Goal: Information Seeking & Learning: Understand process/instructions

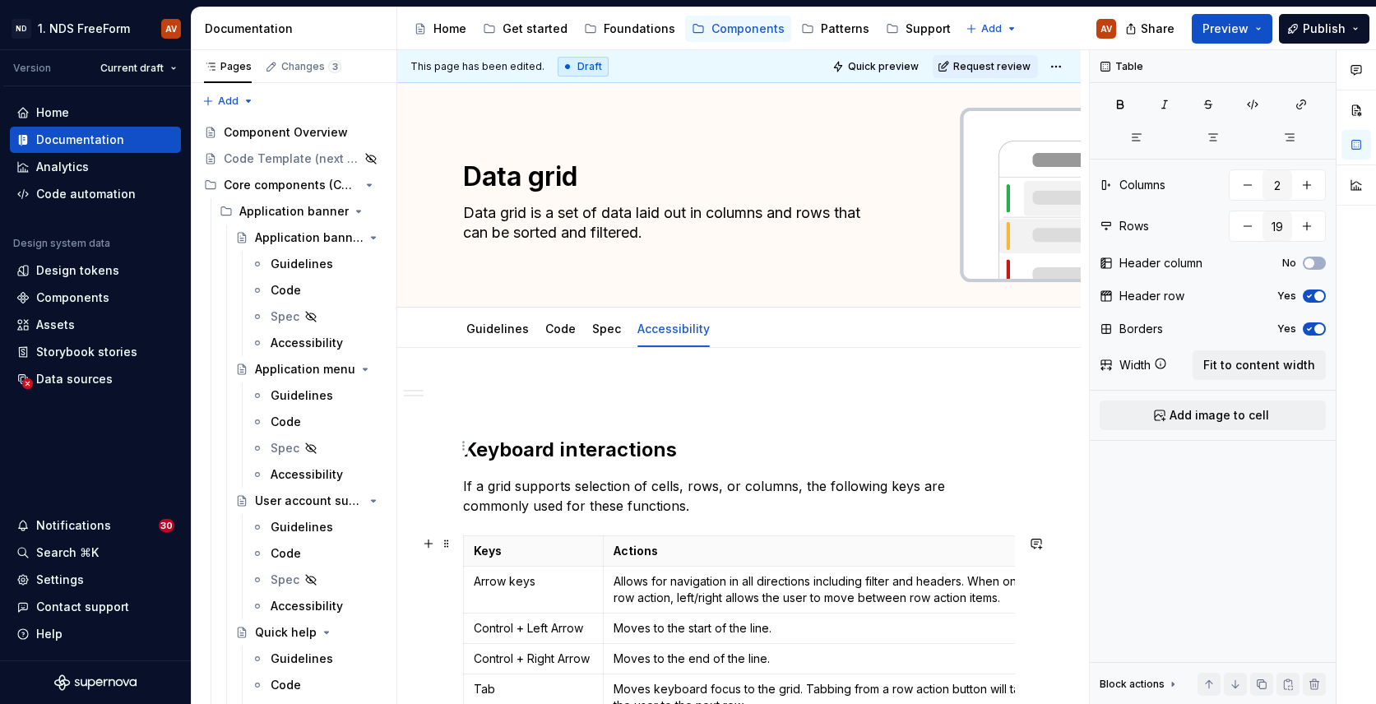
scroll to position [583, 0]
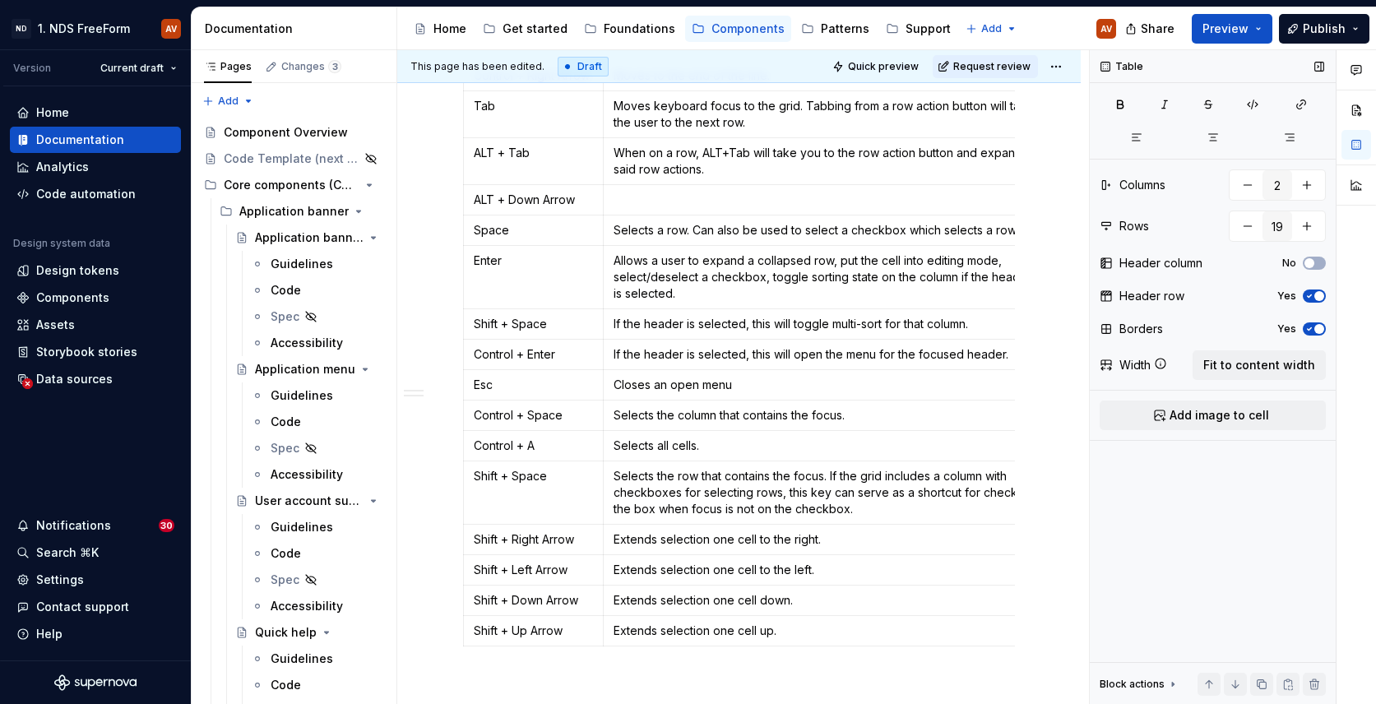
click at [1125, 369] on div "Width" at bounding box center [1135, 365] width 31 height 16
click at [653, 360] on p "If the header is selected, this will open the menu for the focused header." at bounding box center [828, 354] width 428 height 16
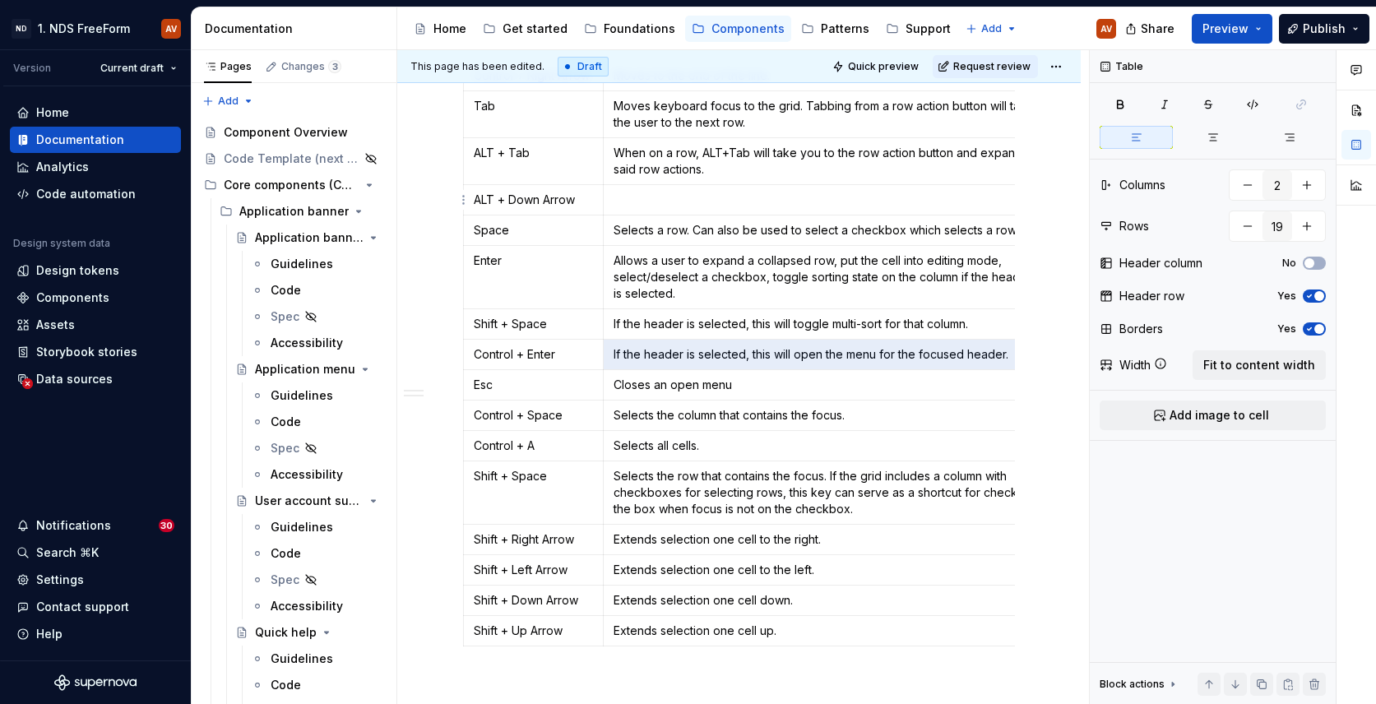
click at [634, 198] on p at bounding box center [828, 200] width 428 height 16
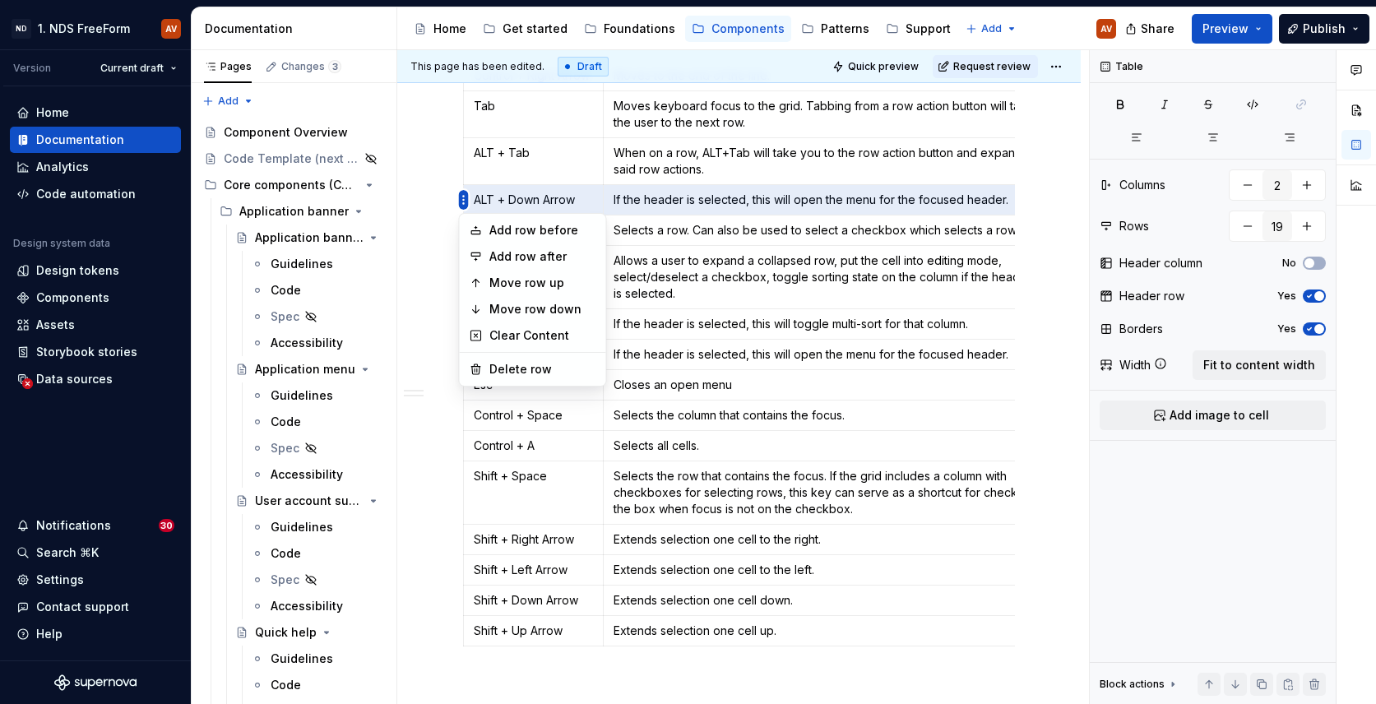
click at [469, 303] on body "ND 1. NDS FreeForm AV Version Current draft Home Documentation Analytics Code a…" at bounding box center [688, 352] width 1376 height 704
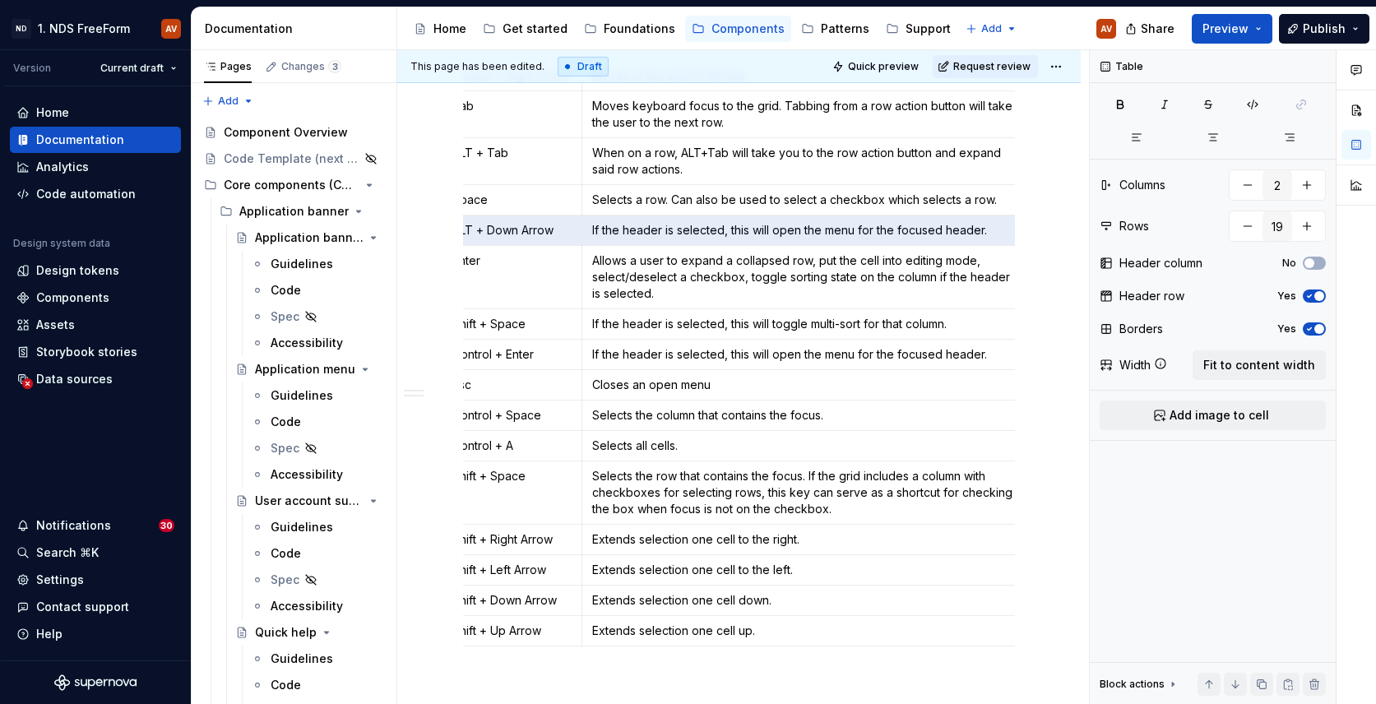
scroll to position [584, 0]
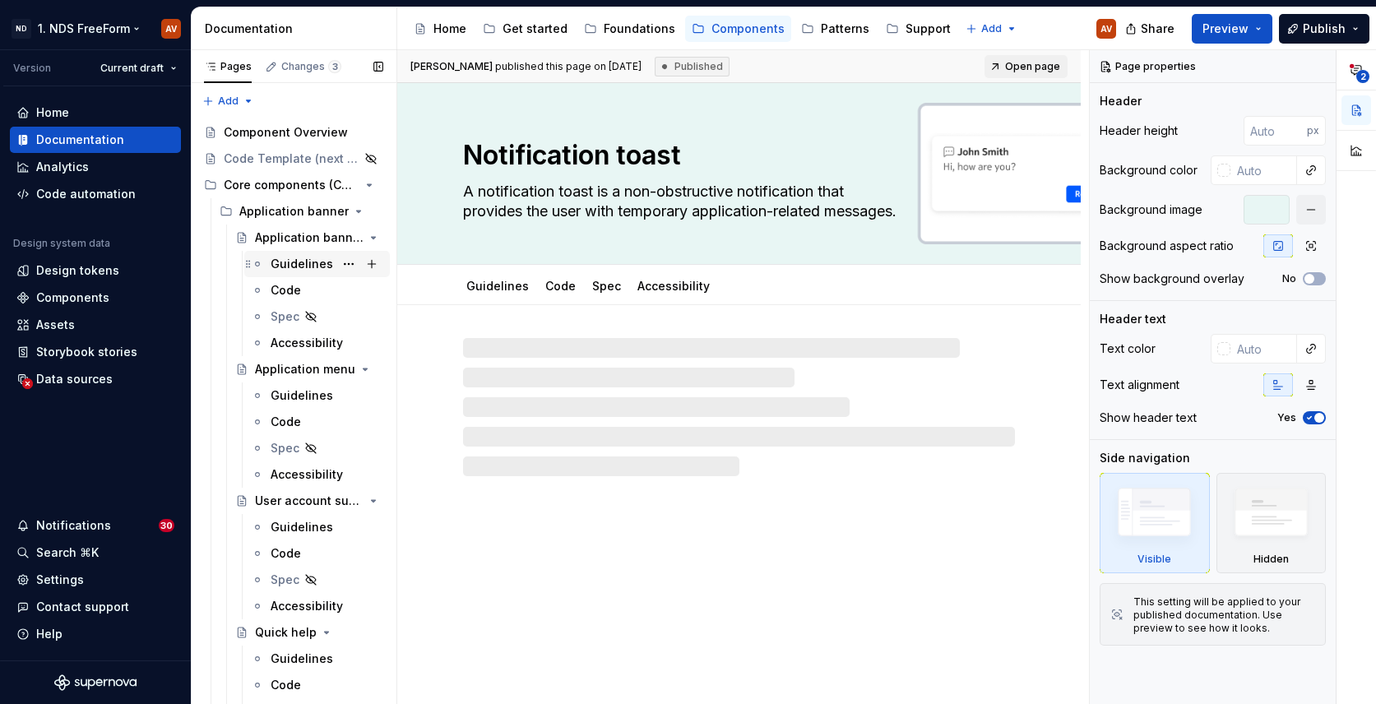
type textarea "*"
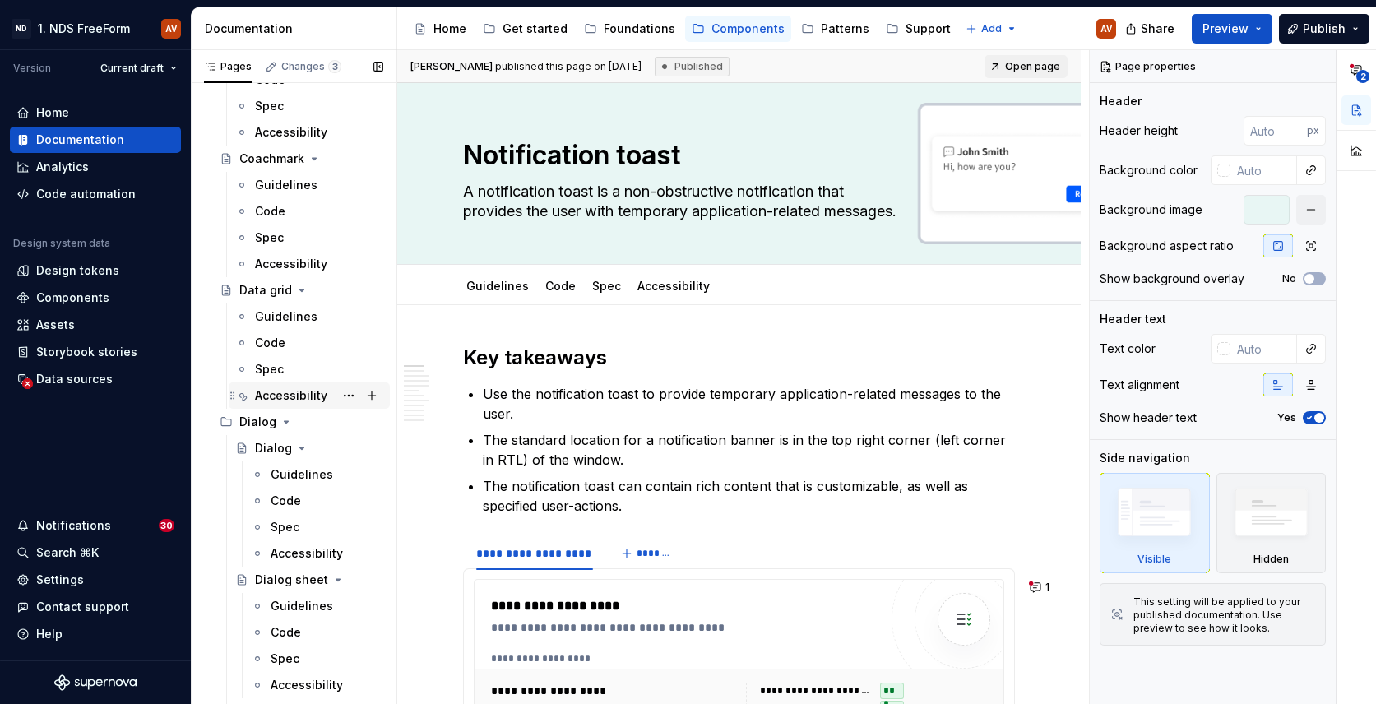
scroll to position [3296, 0]
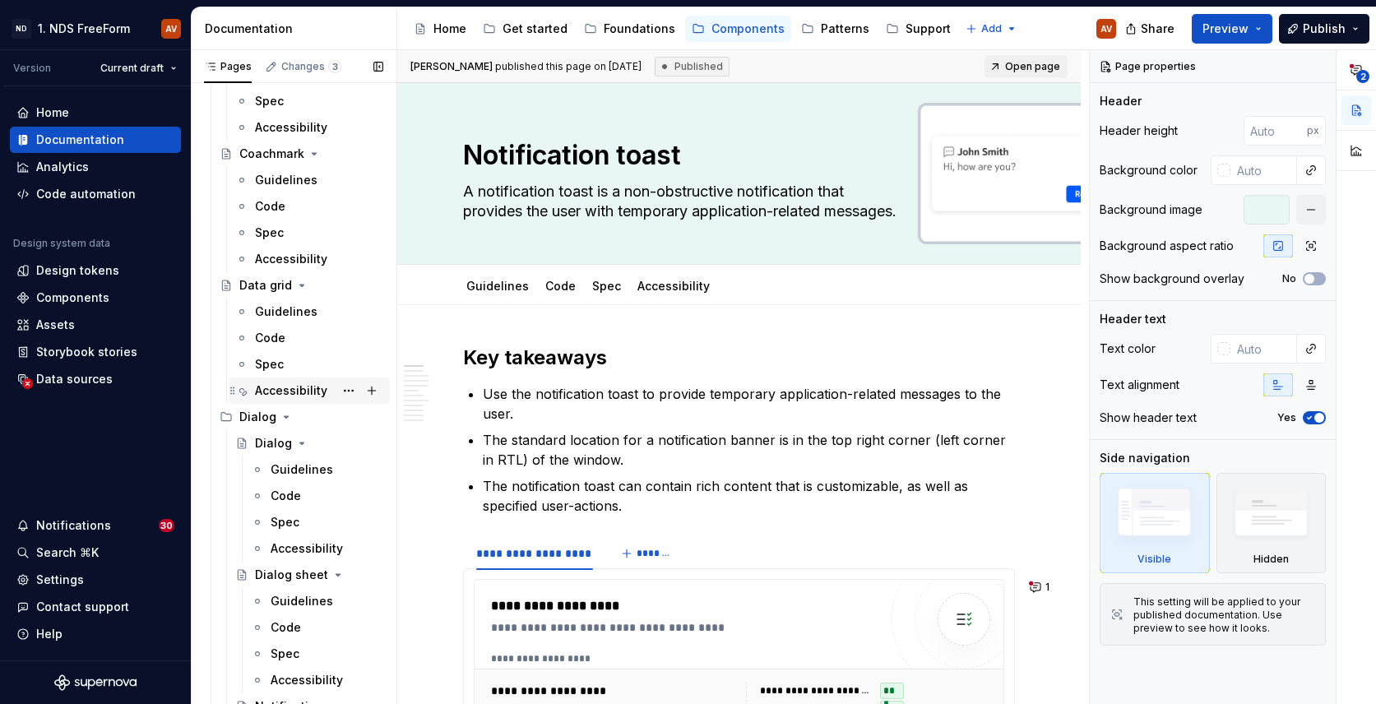
click at [280, 384] on div "Accessibility" at bounding box center [291, 391] width 72 height 16
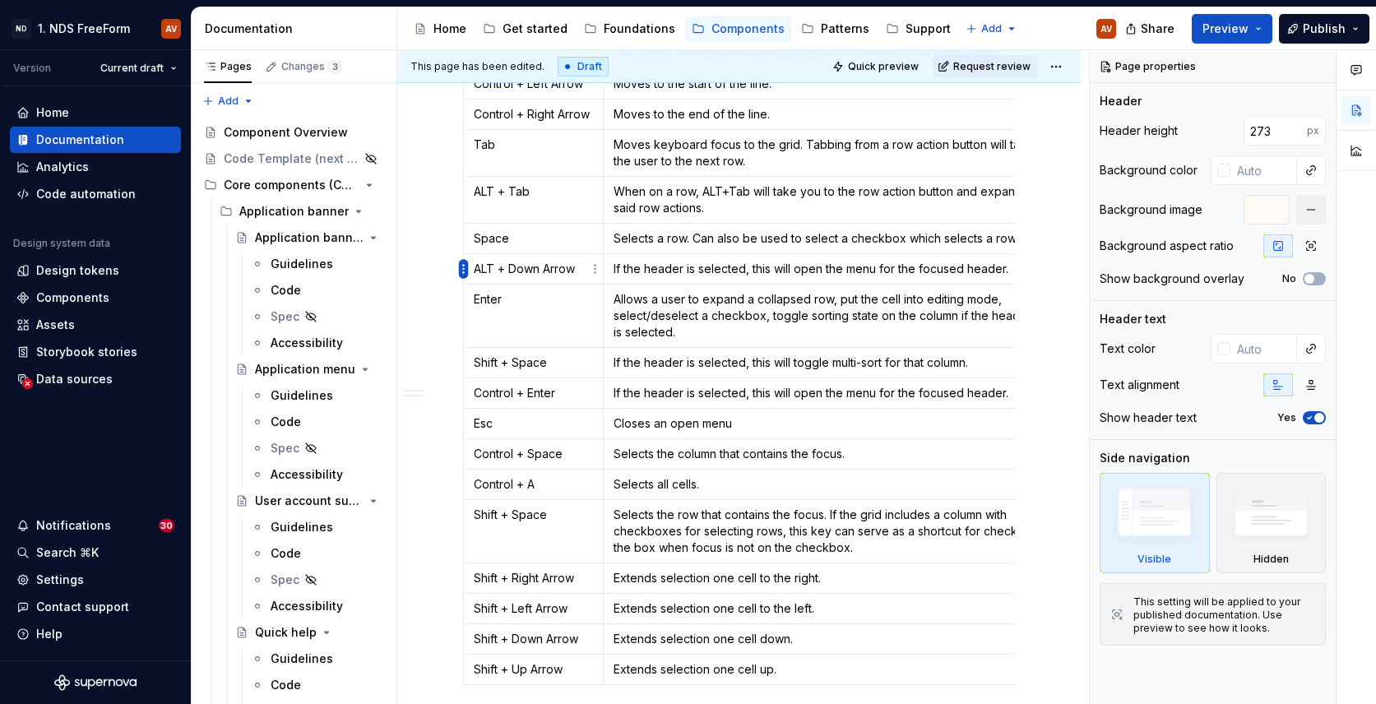
click at [466, 269] on html "ND 1. NDS FreeForm AV Version Current draft Home Documentation Analytics Code a…" at bounding box center [688, 352] width 1376 height 704
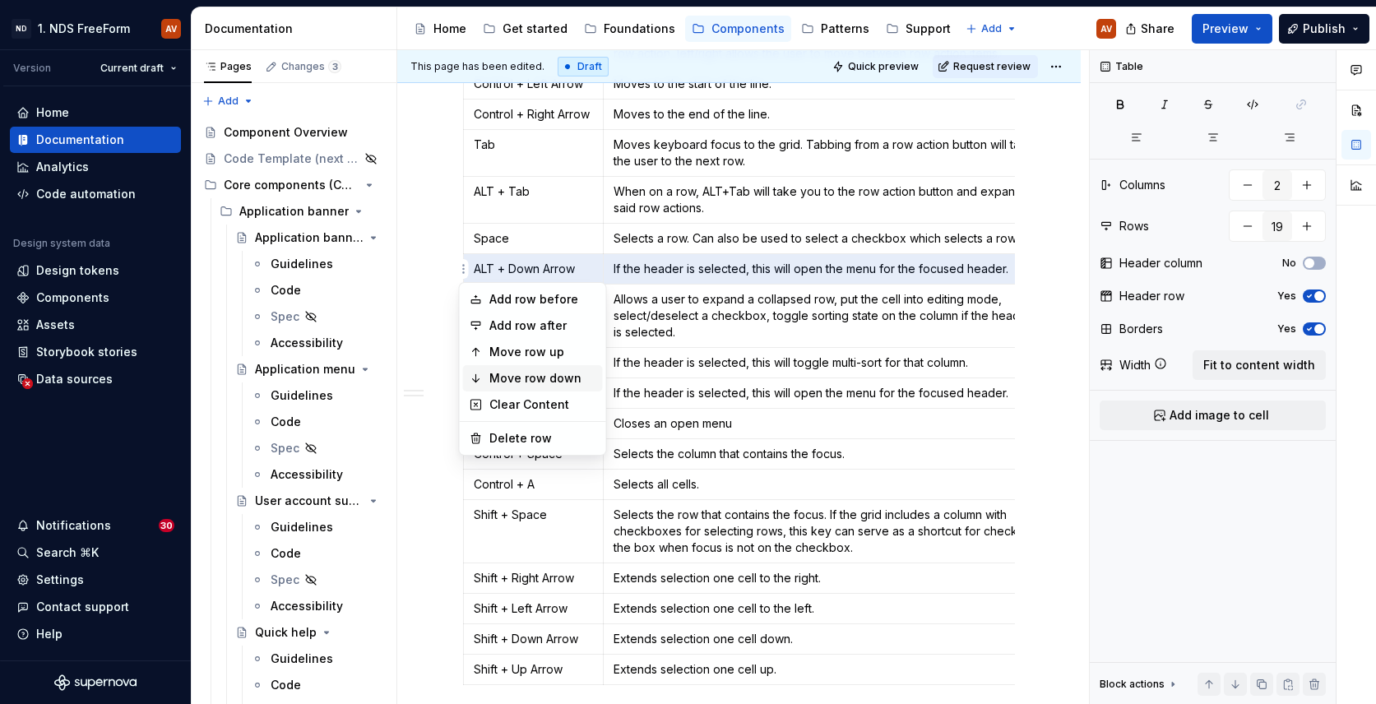
click at [495, 377] on div "Move row down" at bounding box center [543, 378] width 107 height 16
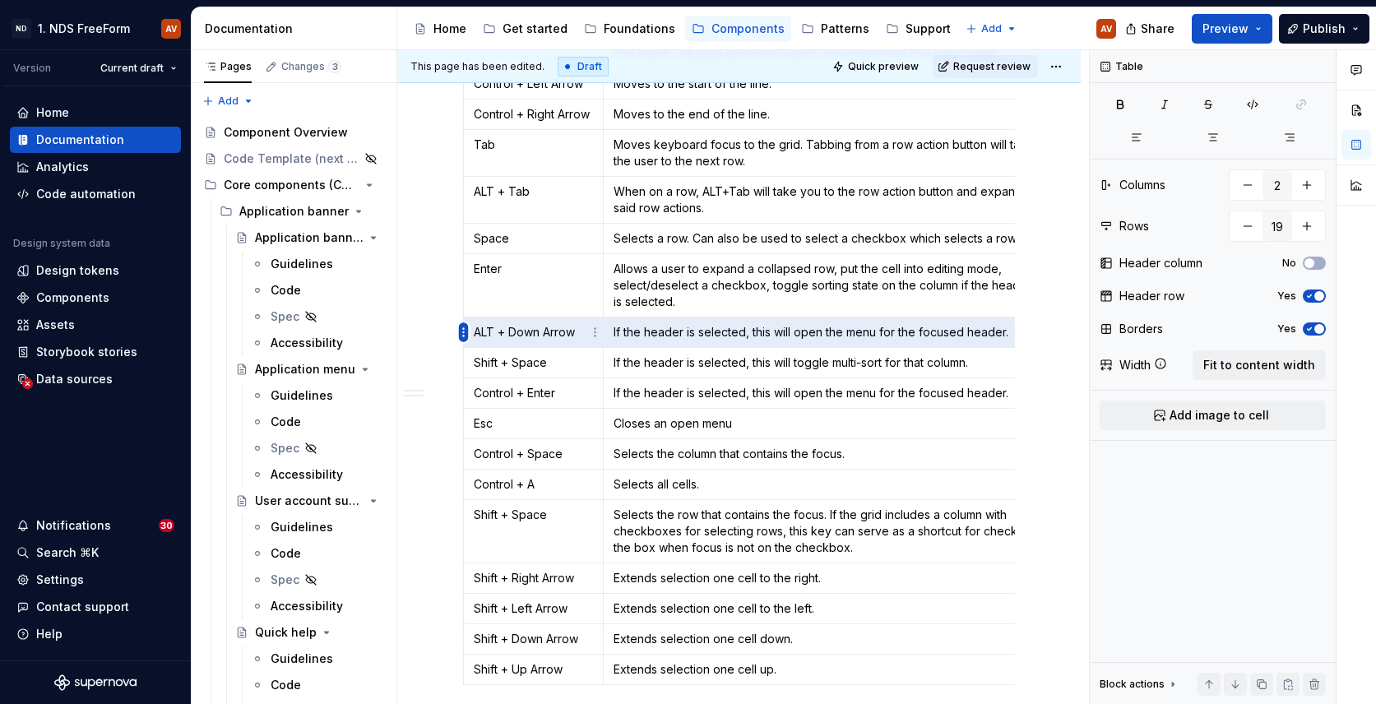
click at [462, 327] on html "ND 1. NDS FreeForm AV Version Current draft Home Documentation Analytics Code a…" at bounding box center [688, 352] width 1376 height 704
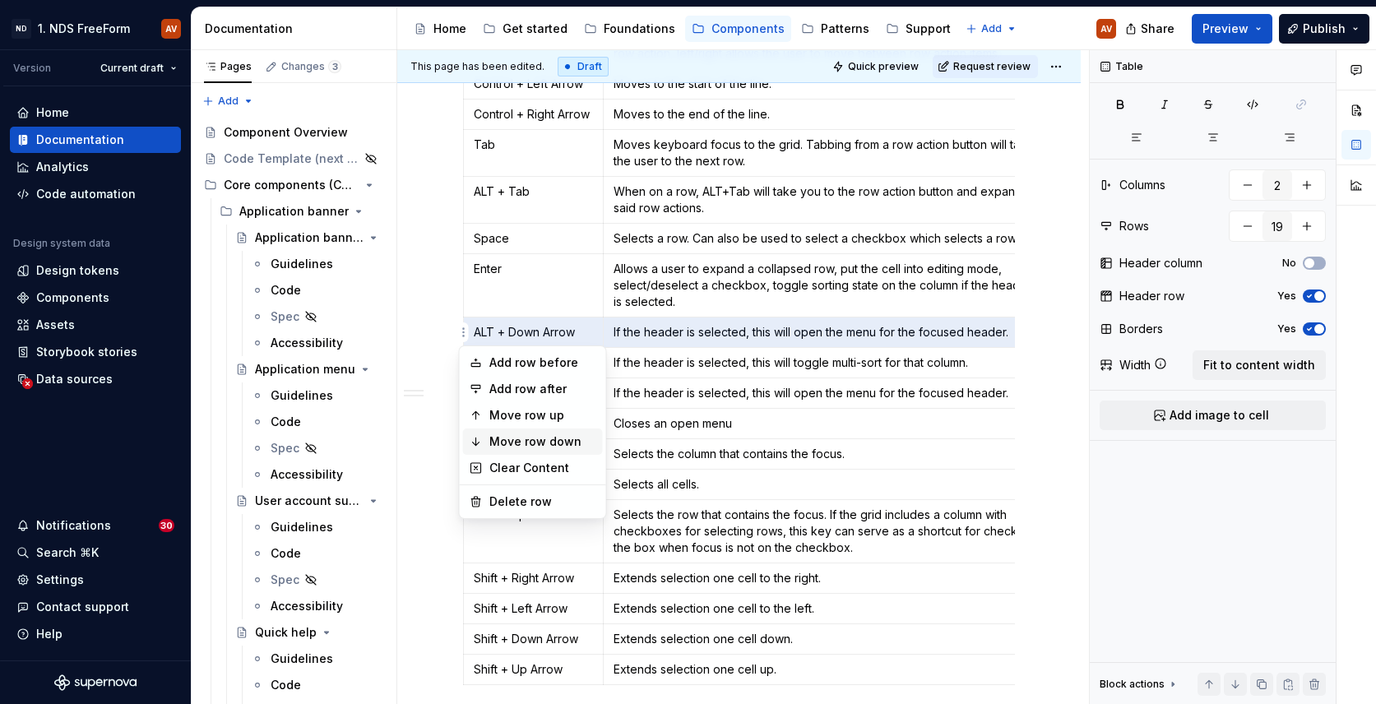
click at [493, 442] on div "Move row down" at bounding box center [543, 442] width 107 height 16
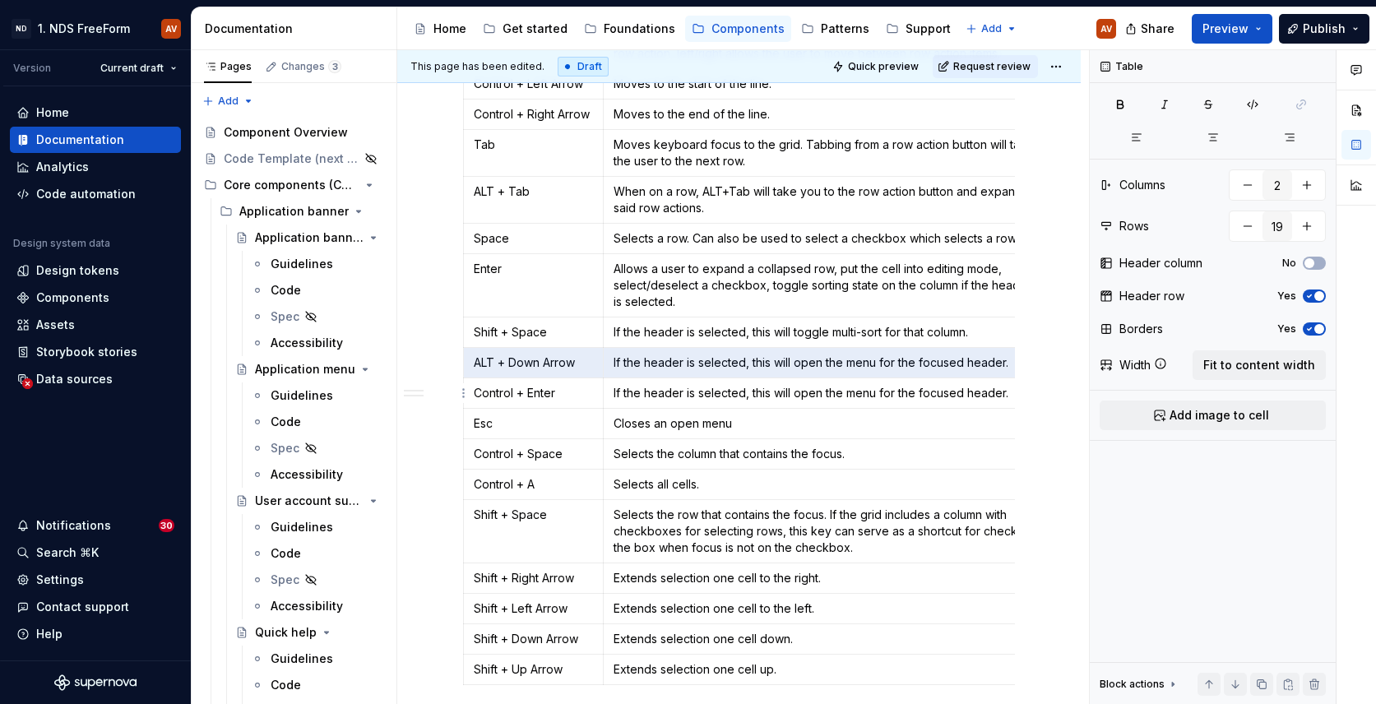
click at [852, 393] on p "If the header is selected, this will open the menu for the focused header." at bounding box center [828, 393] width 428 height 16
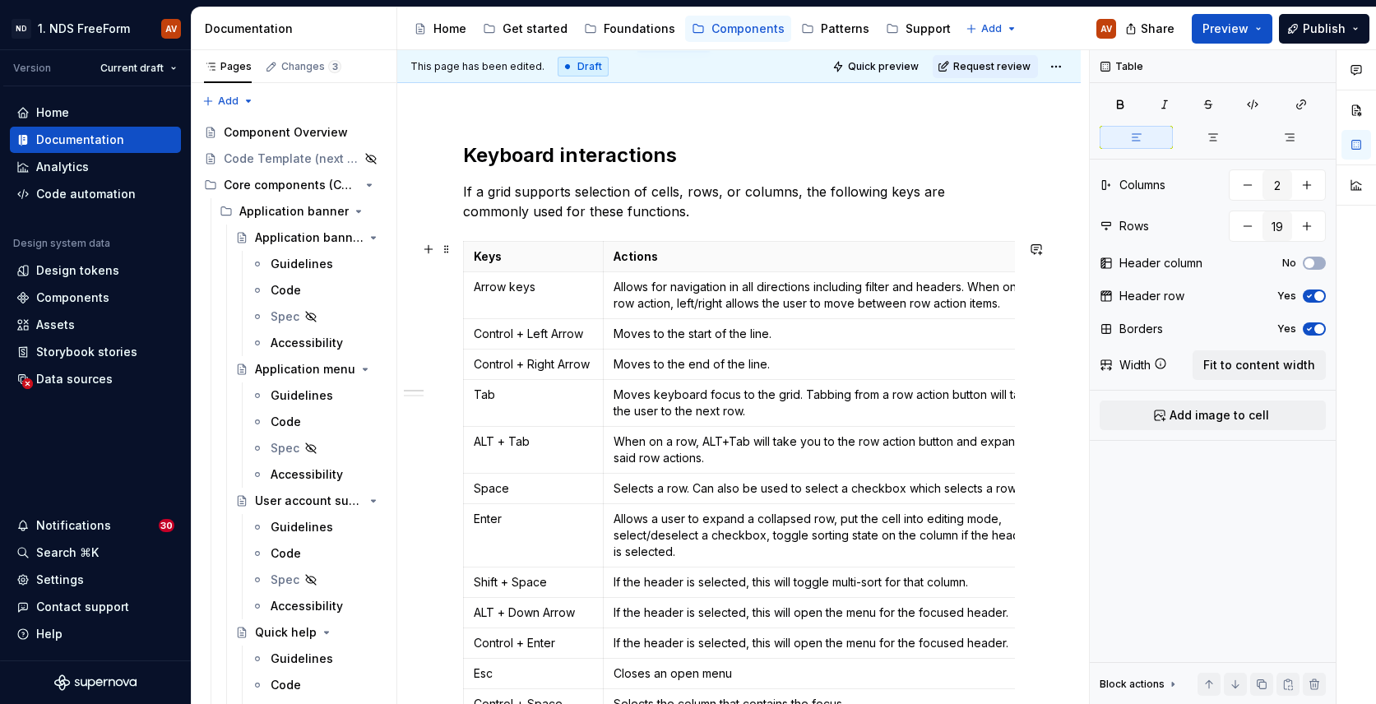
scroll to position [294, 0]
type textarea "*"
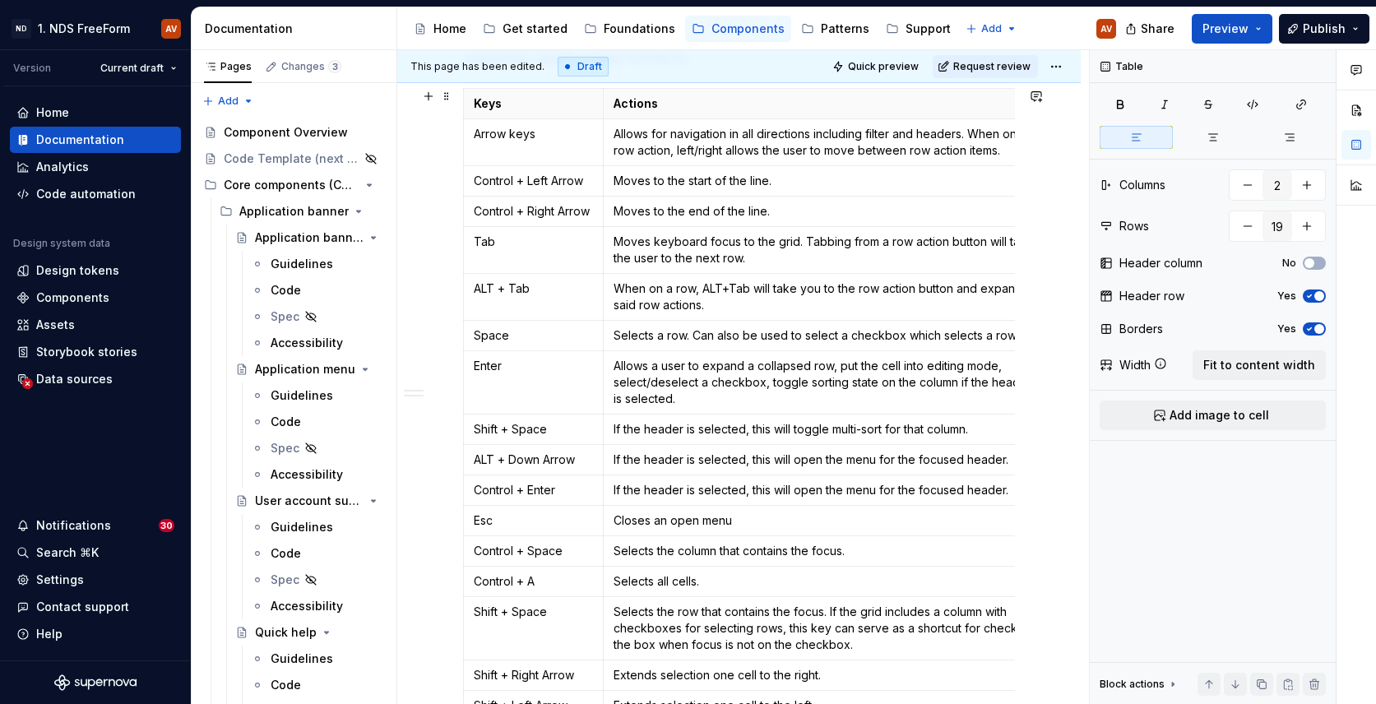
scroll to position [455, 0]
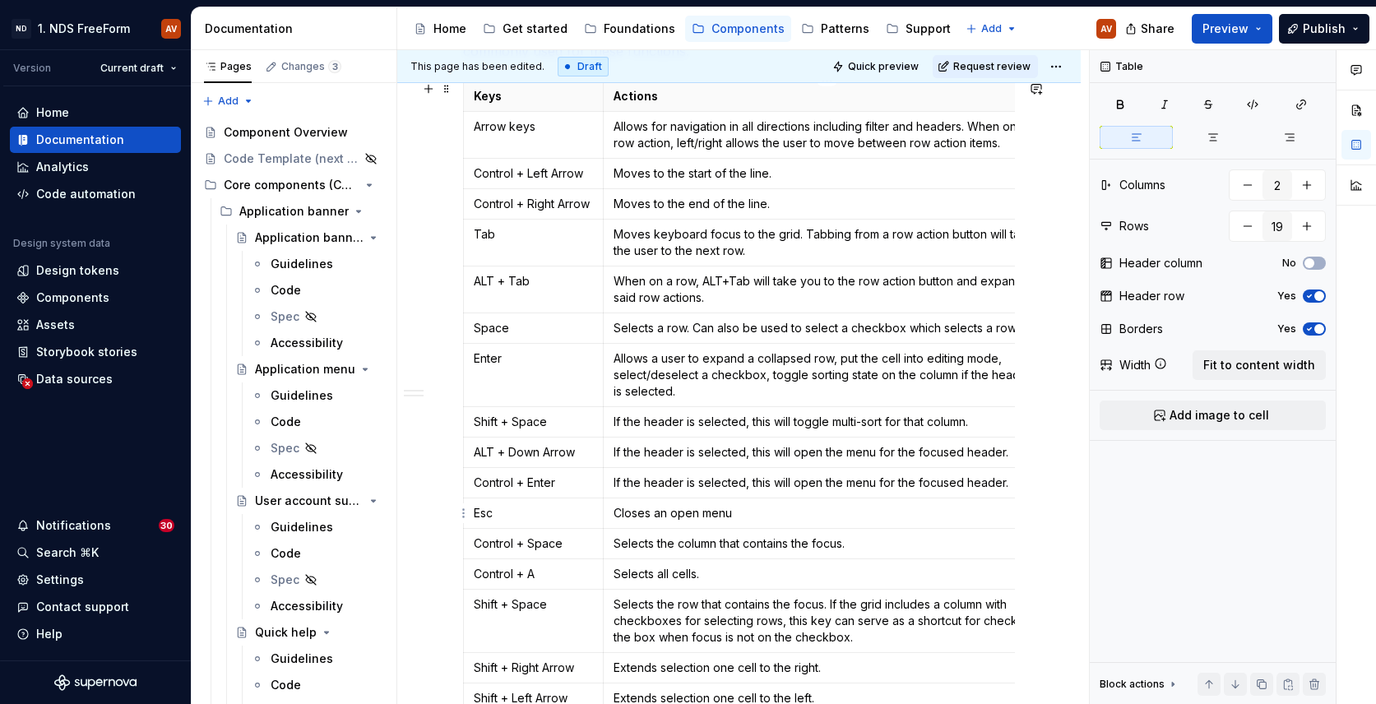
click at [764, 511] on p "Closes an open menu" at bounding box center [828, 513] width 428 height 16
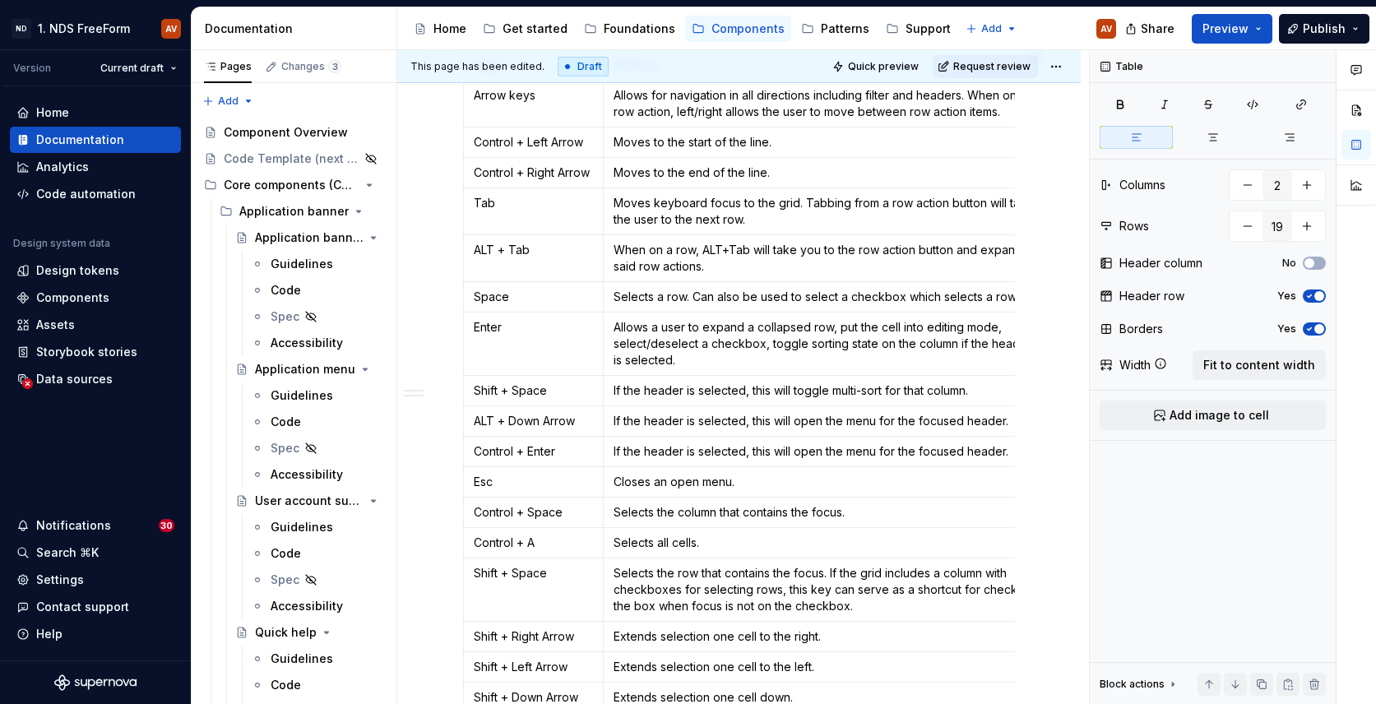
scroll to position [480, 0]
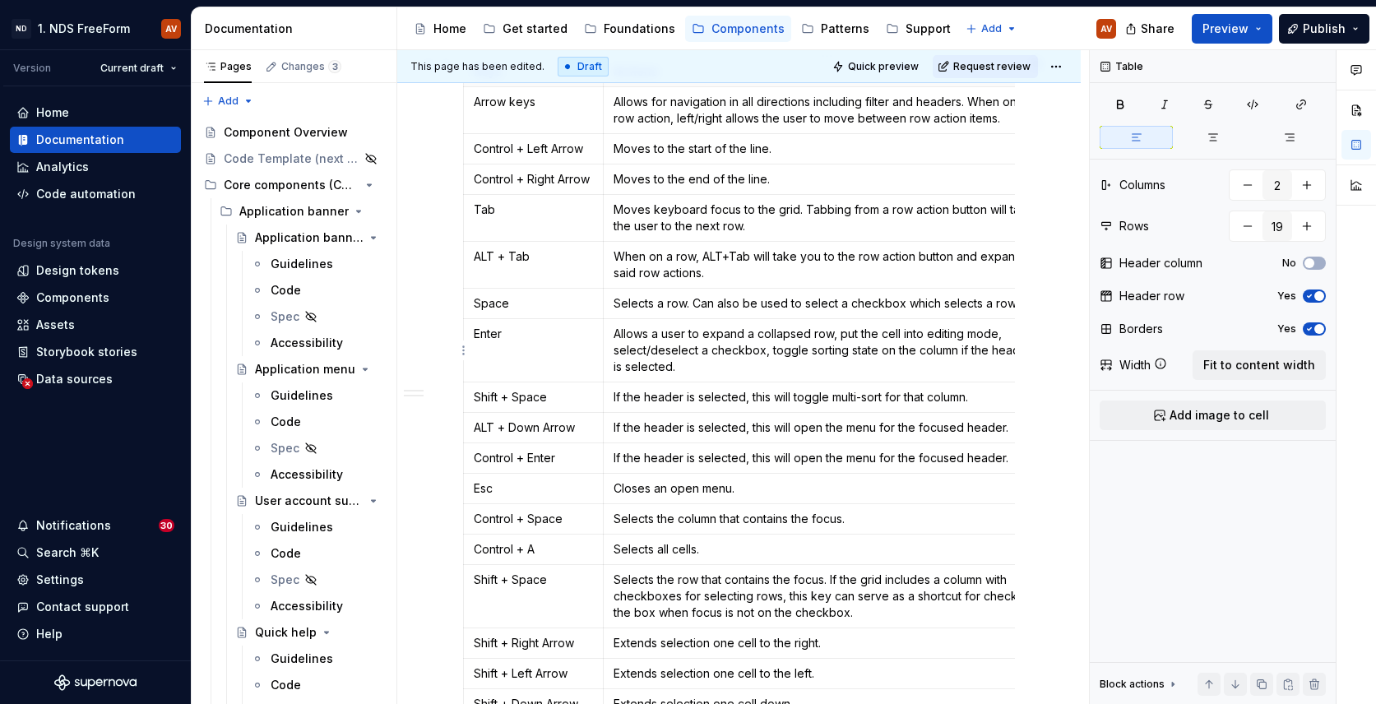
click at [823, 356] on p "Allows a user to expand a collapsed row, put the cell into editing mode, select…" at bounding box center [828, 350] width 428 height 49
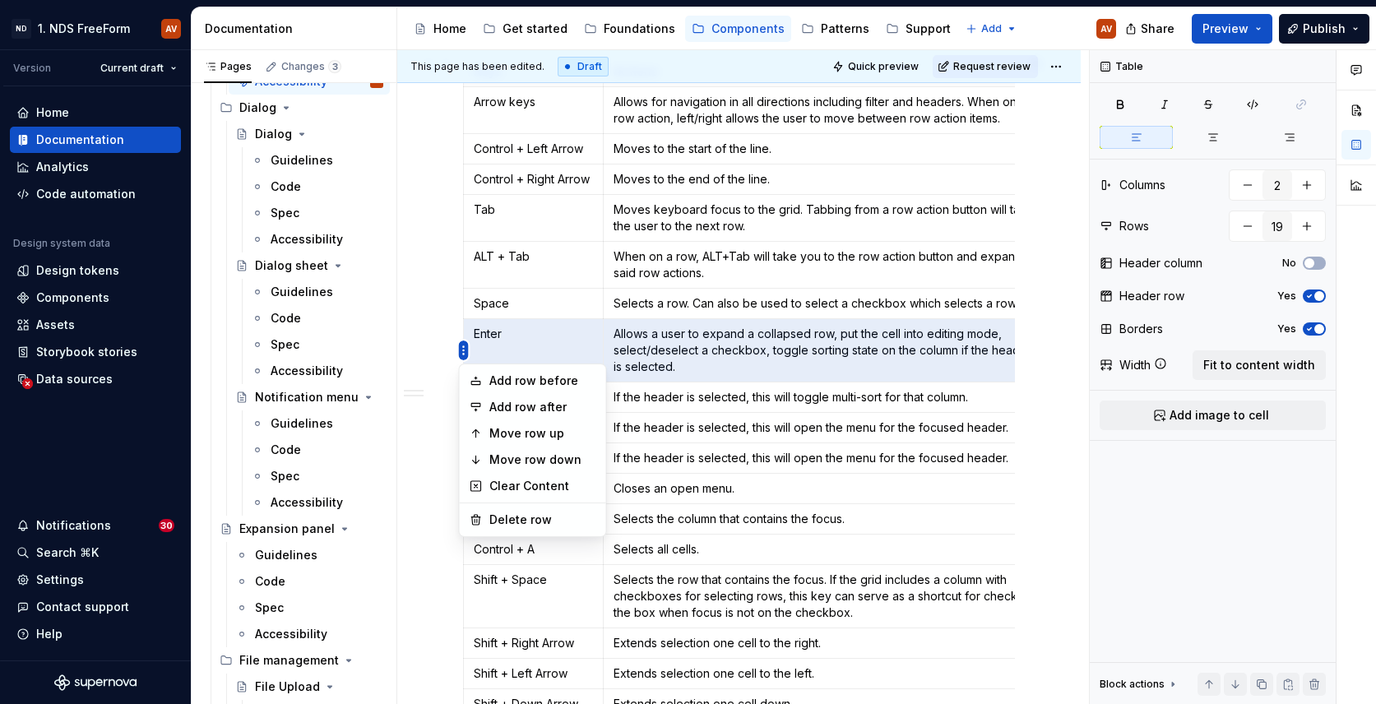
click at [464, 347] on html "ND 1. NDS FreeForm AV Version Current draft Home Documentation Analytics Code a…" at bounding box center [688, 352] width 1376 height 704
click at [527, 379] on div "Add row before" at bounding box center [543, 381] width 107 height 16
type input "20"
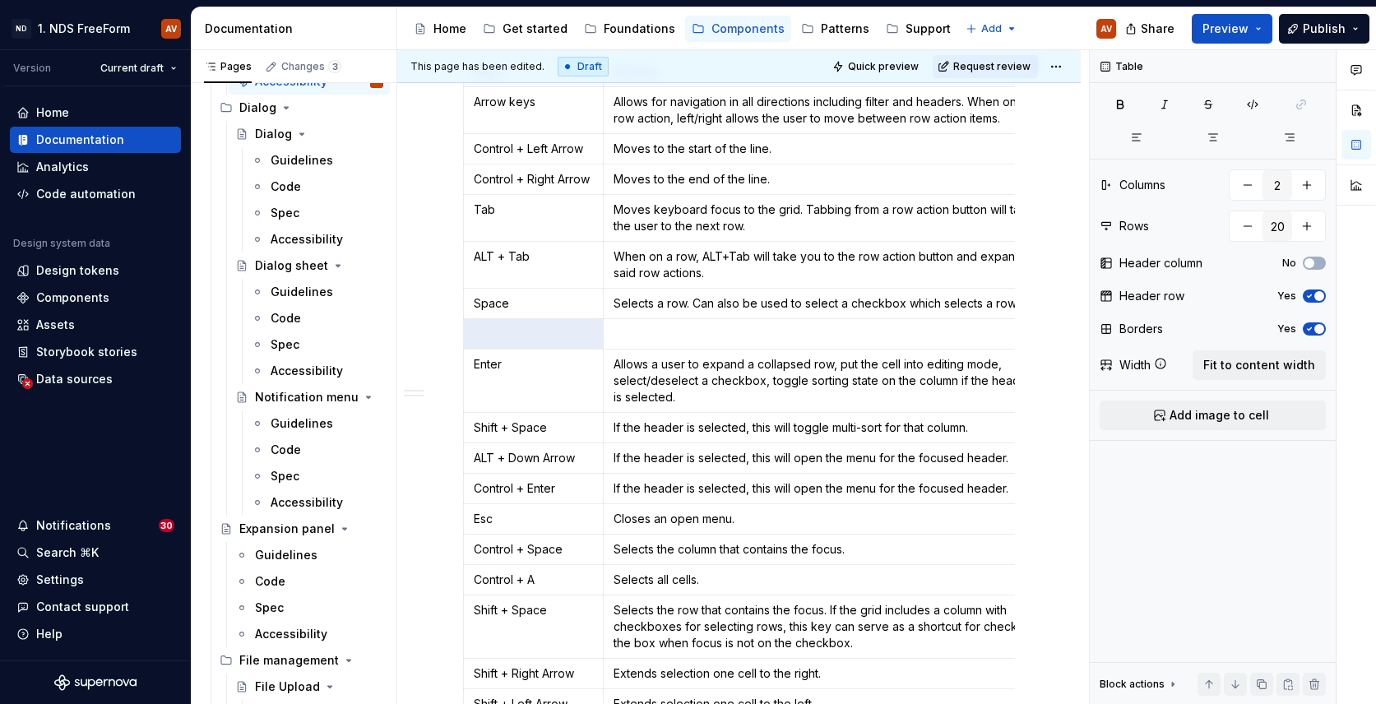
scroll to position [510, 0]
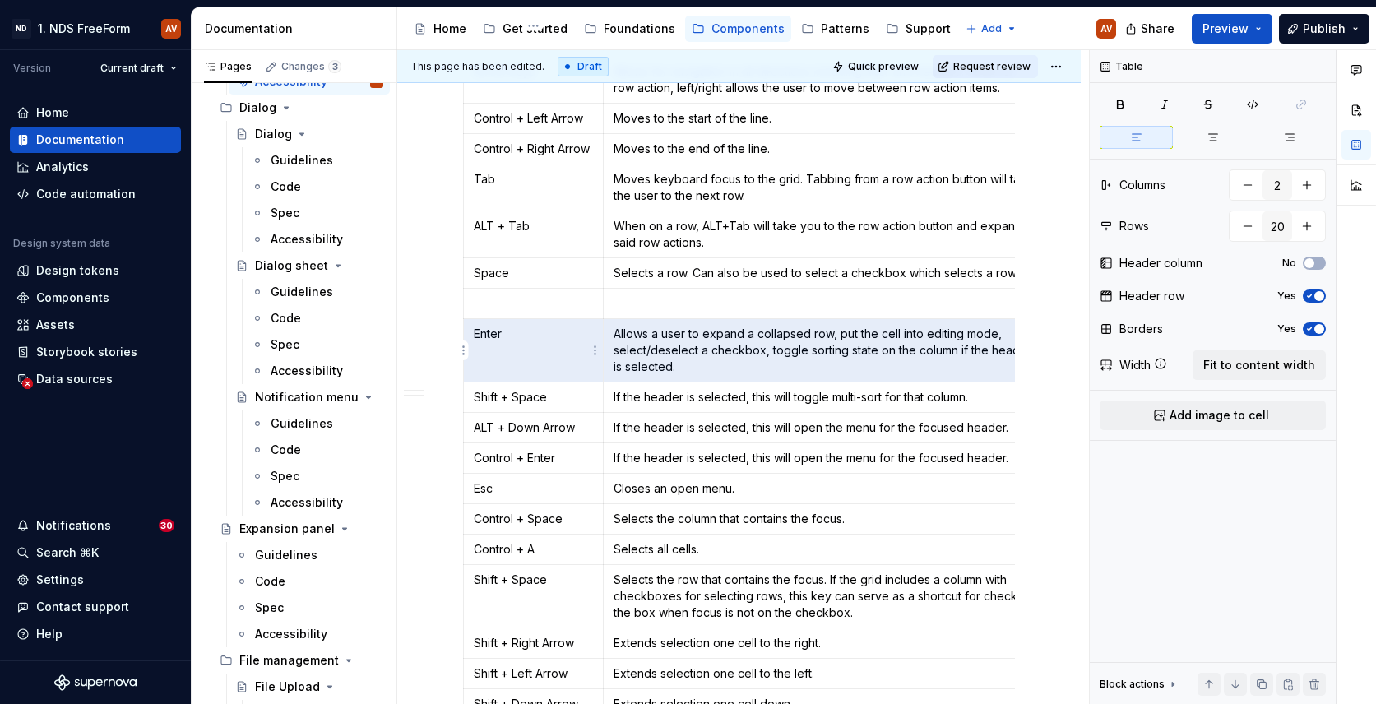
drag, startPoint x: 694, startPoint y: 370, endPoint x: 499, endPoint y: 336, distance: 198.8
click at [499, 336] on tr "Enter Allows a user to expand a collapsed row, put the cell into editing mode, …" at bounding box center [757, 350] width 587 height 63
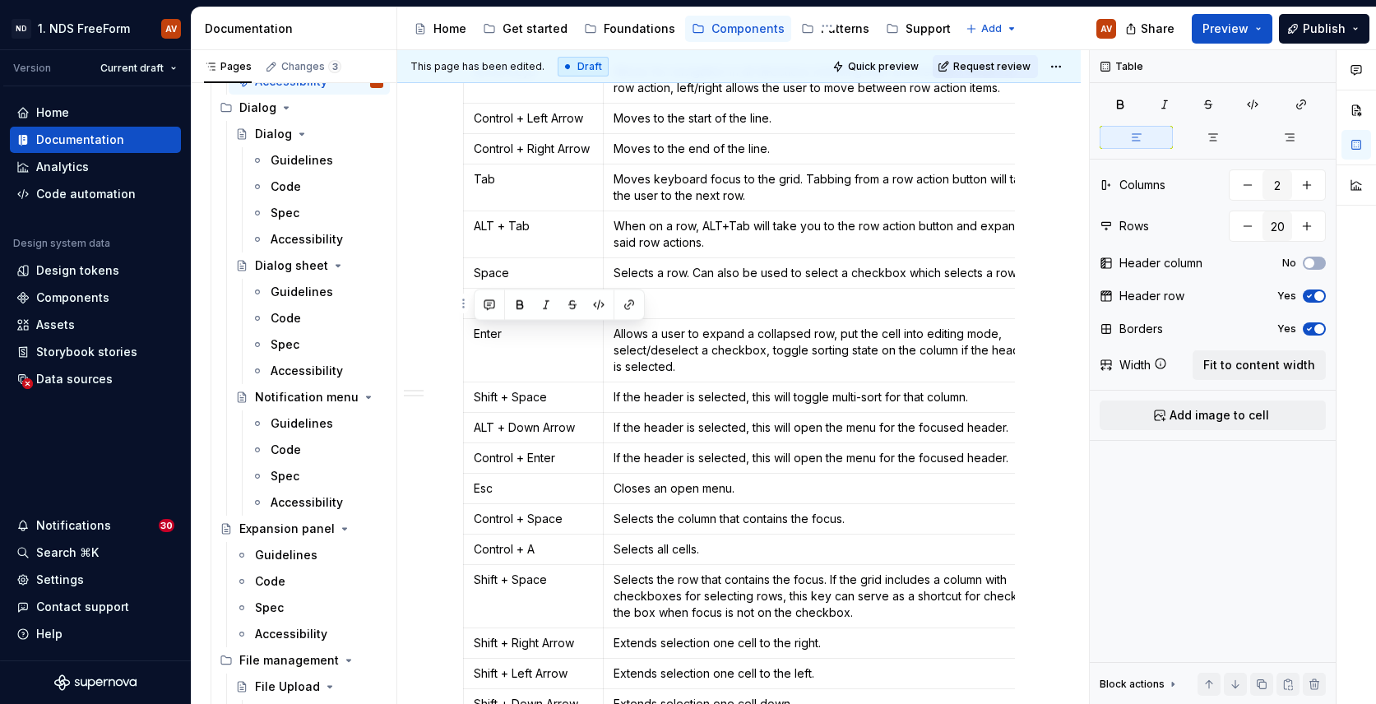
click at [686, 296] on p at bounding box center [828, 303] width 428 height 16
click at [514, 308] on p at bounding box center [533, 303] width 119 height 16
click at [483, 332] on p "Enter" at bounding box center [533, 334] width 119 height 16
copy p "Enter"
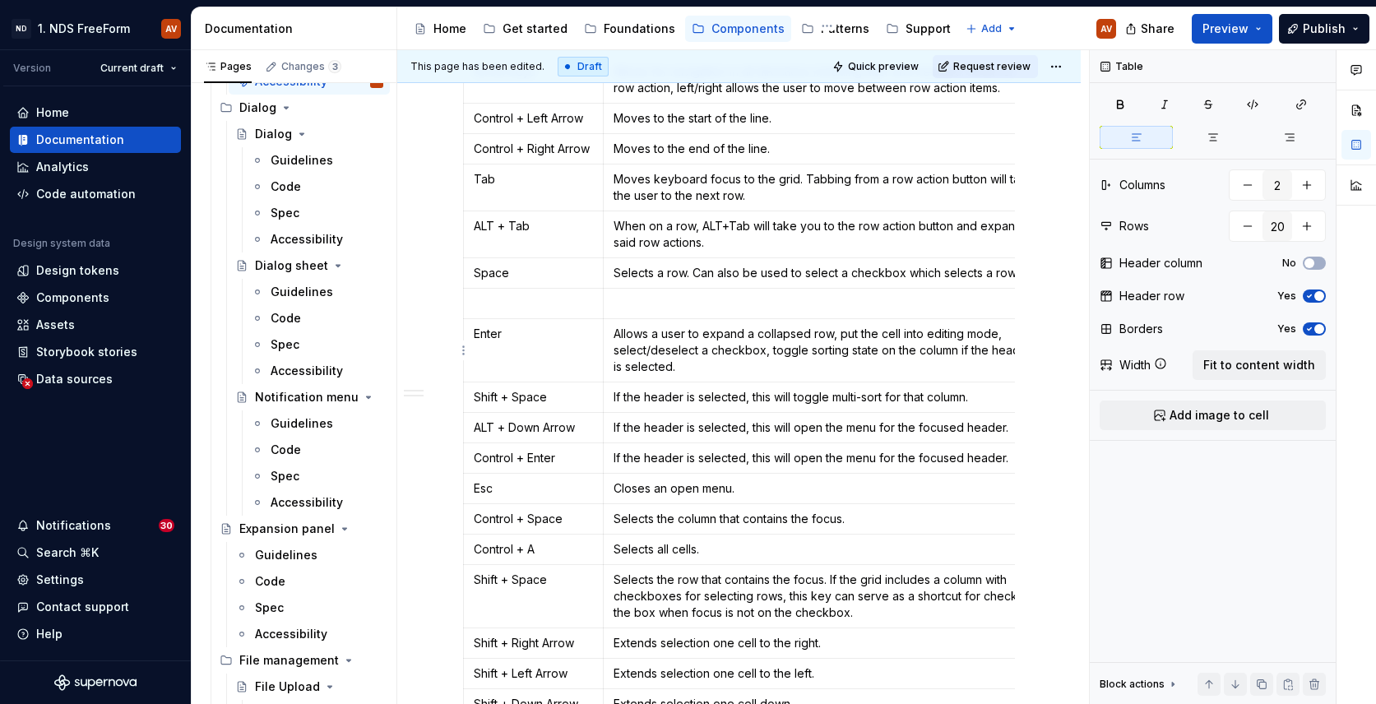
click at [699, 319] on td "Allows a user to expand a collapsed row, put the cell into editing mode, select…" at bounding box center [827, 350] width 448 height 63
click at [536, 309] on p at bounding box center [533, 303] width 119 height 16
click at [656, 346] on p "Allows a user to expand a collapsed row, put the cell into editing mode, select…" at bounding box center [828, 350] width 428 height 49
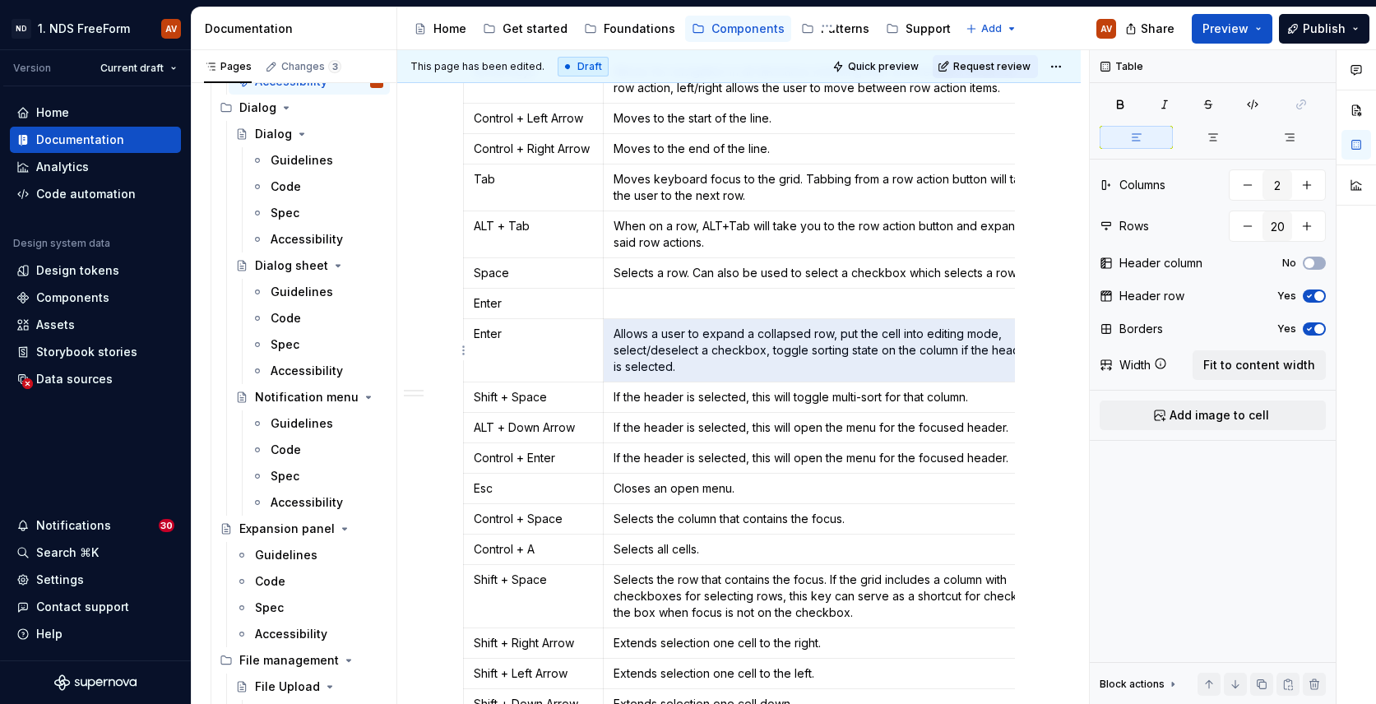
click at [656, 346] on p "Allows a user to expand a collapsed row, put the cell into editing mode, select…" at bounding box center [828, 350] width 428 height 49
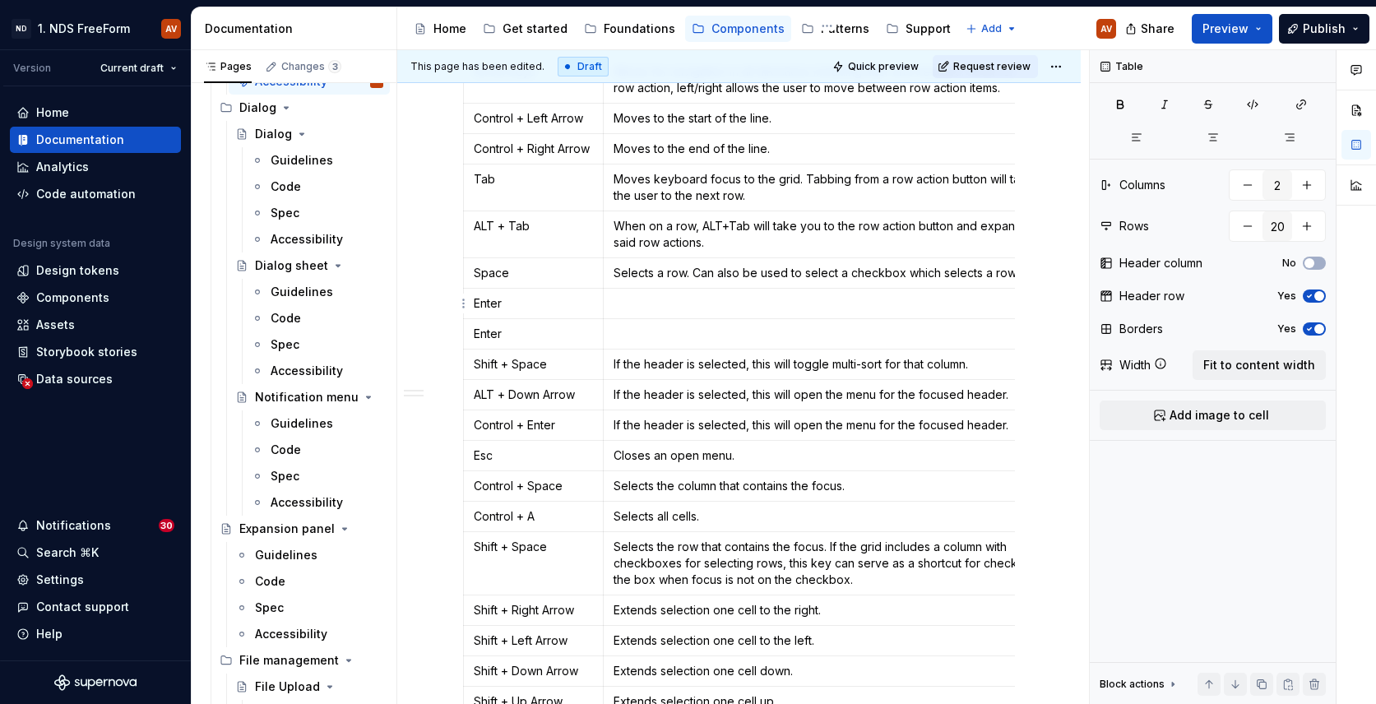
click at [644, 304] on p at bounding box center [828, 303] width 428 height 16
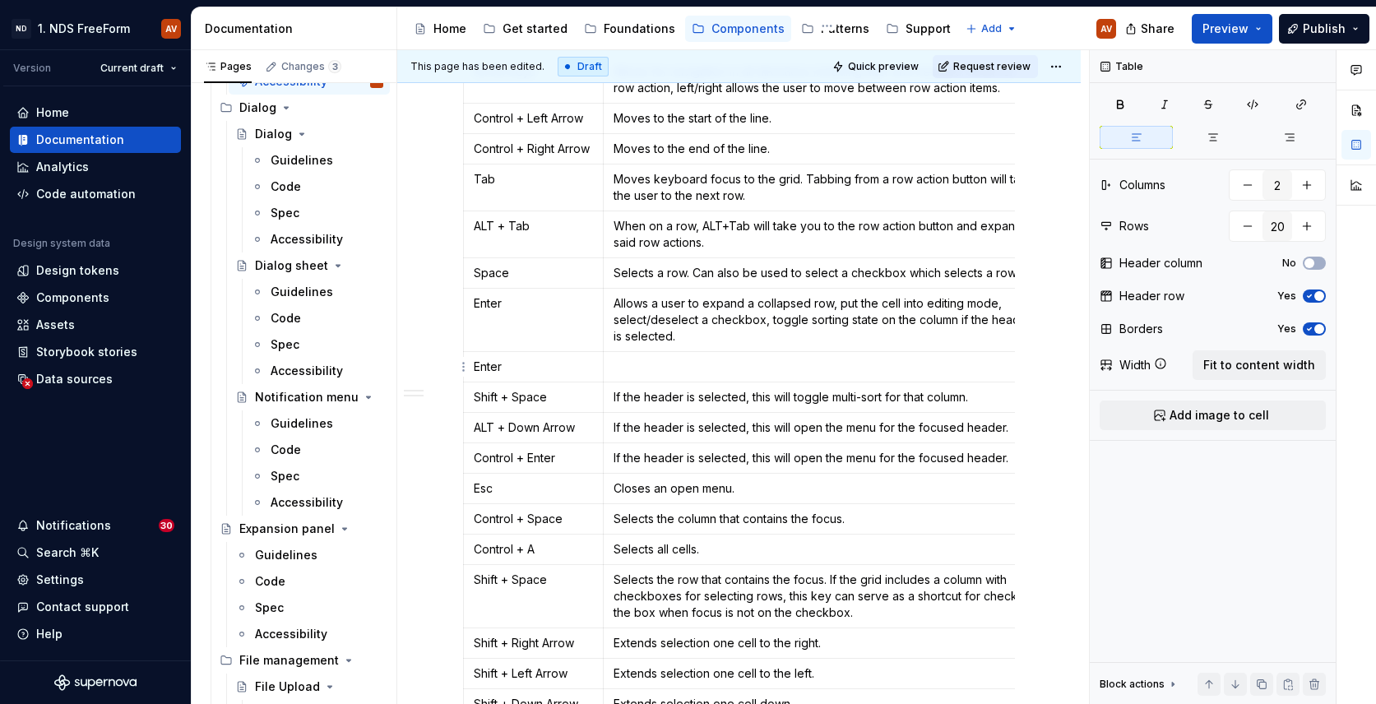
click at [660, 371] on p at bounding box center [828, 367] width 428 height 16
click at [666, 371] on p "Allows to open" at bounding box center [828, 367] width 428 height 16
click at [629, 368] on p "If a cell is selected, this will open the row menu." at bounding box center [828, 367] width 428 height 16
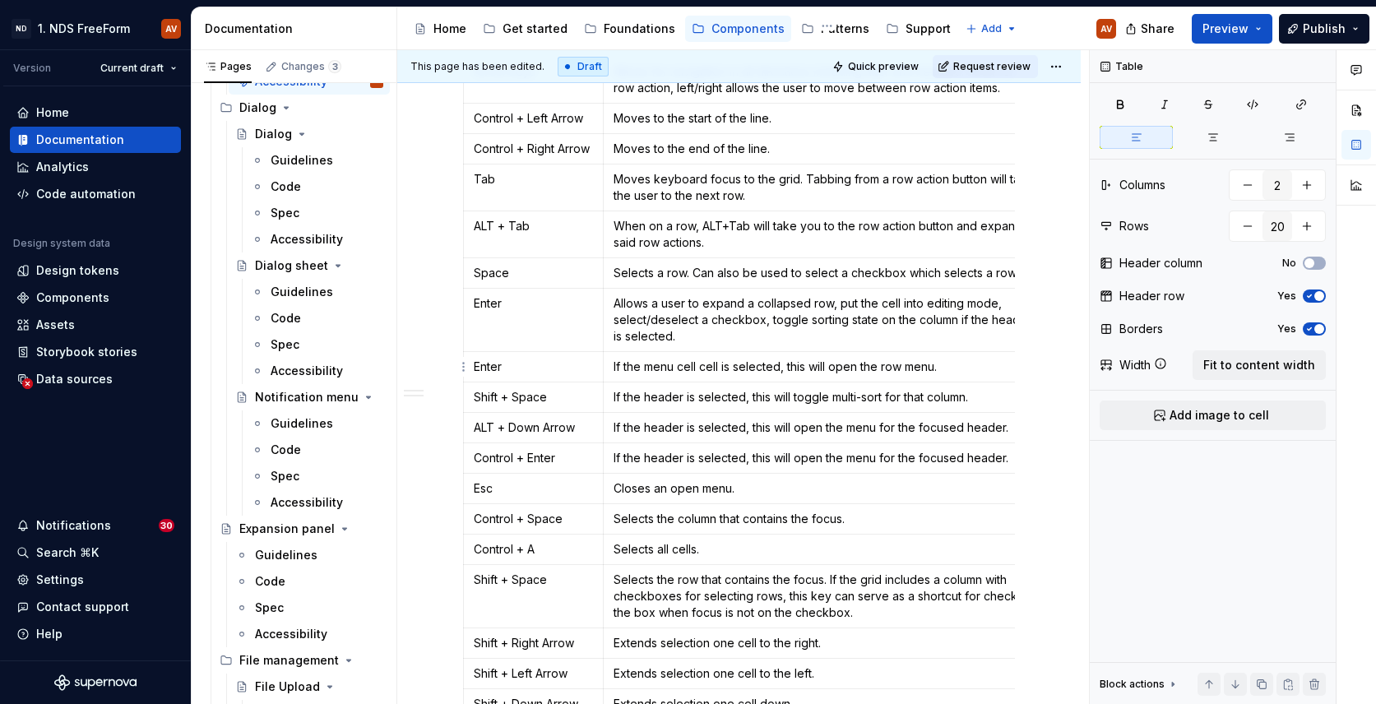
click at [644, 366] on p "If the menu cell cell is selected, this will open the row menu." at bounding box center [828, 367] width 428 height 16
click at [731, 366] on p "If the row menu cell cell is selected, this will open the row menu." at bounding box center [828, 367] width 428 height 16
click at [894, 367] on p "If the row menu cell is selected, this will open the row menu." at bounding box center [828, 367] width 428 height 16
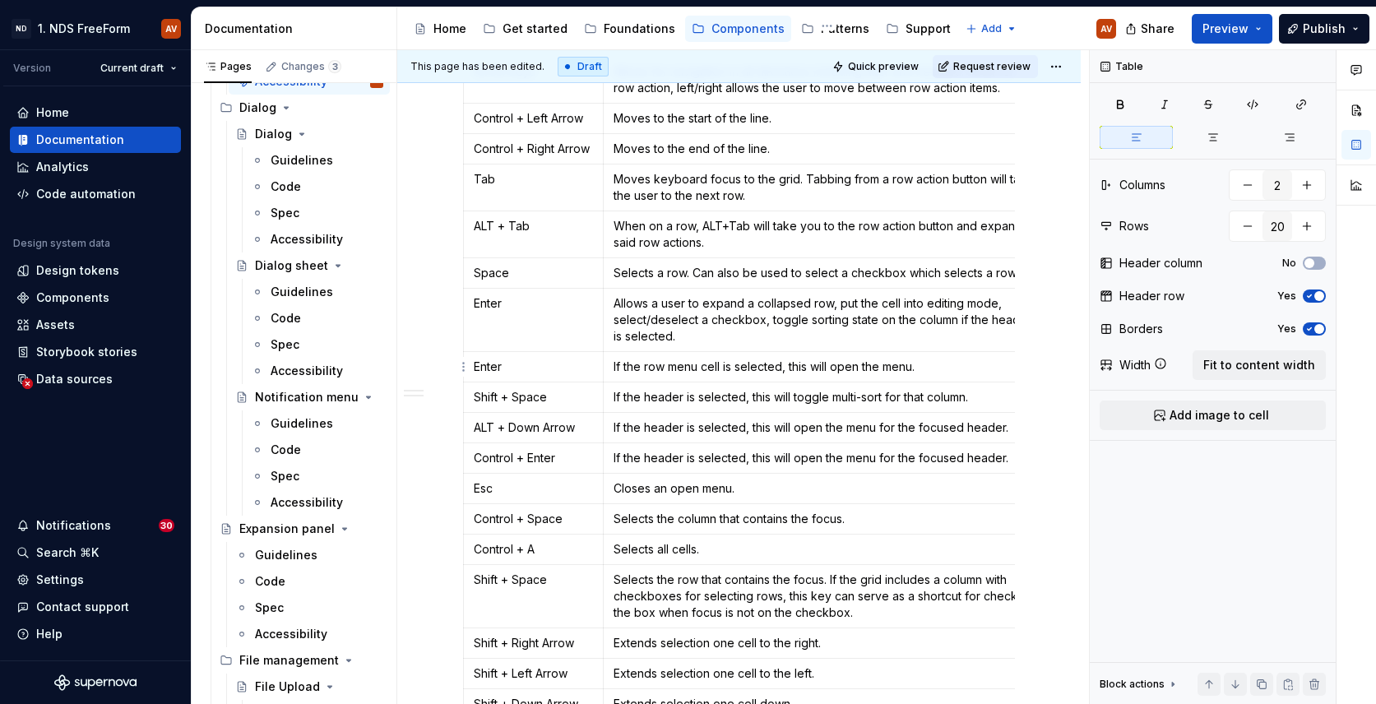
click at [948, 360] on p "If the row menu cell is selected, this will open the menu." at bounding box center [828, 367] width 428 height 16
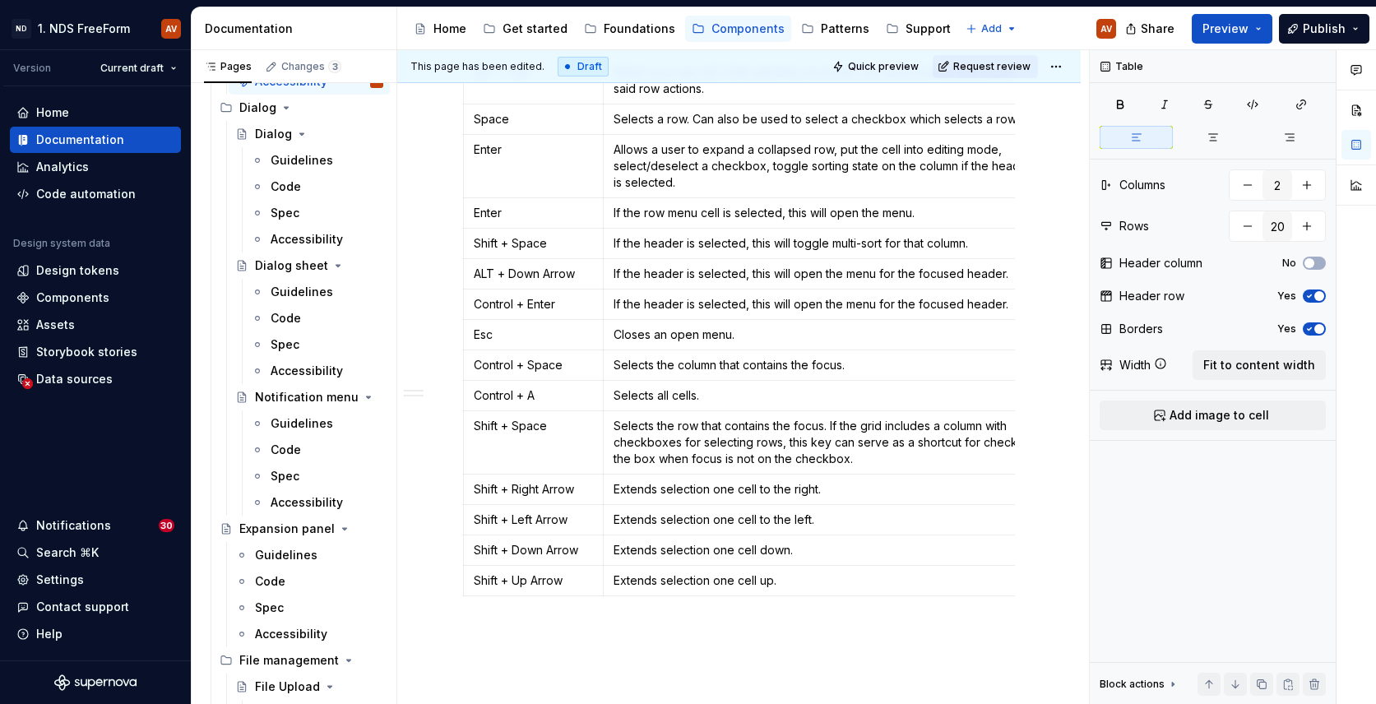
scroll to position [668, 0]
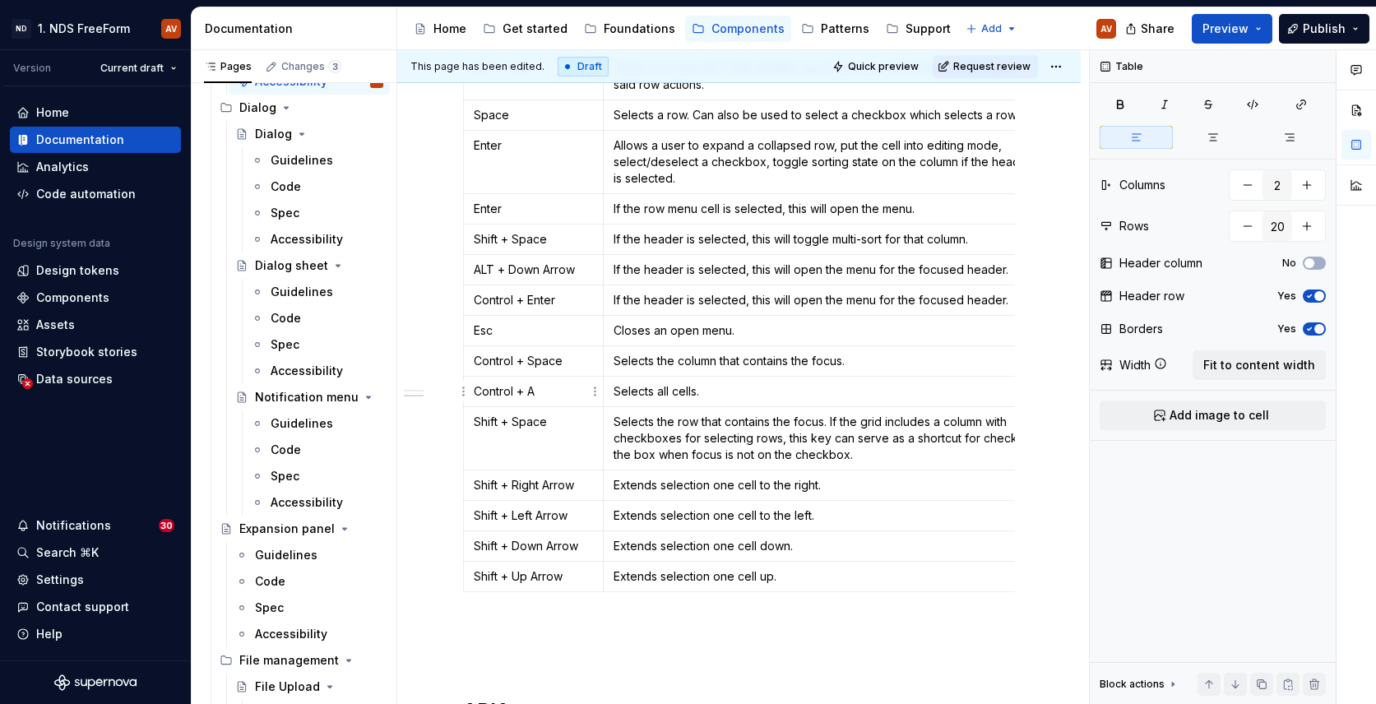
click at [497, 388] on p "Control + A" at bounding box center [533, 391] width 119 height 16
click at [736, 388] on p "Selects all cells." at bounding box center [828, 391] width 428 height 16
type textarea "*"
click at [465, 391] on html "ND 1. NDS FreeForm AV Version Current draft Home Documentation Analytics Code a…" at bounding box center [688, 352] width 1376 height 704
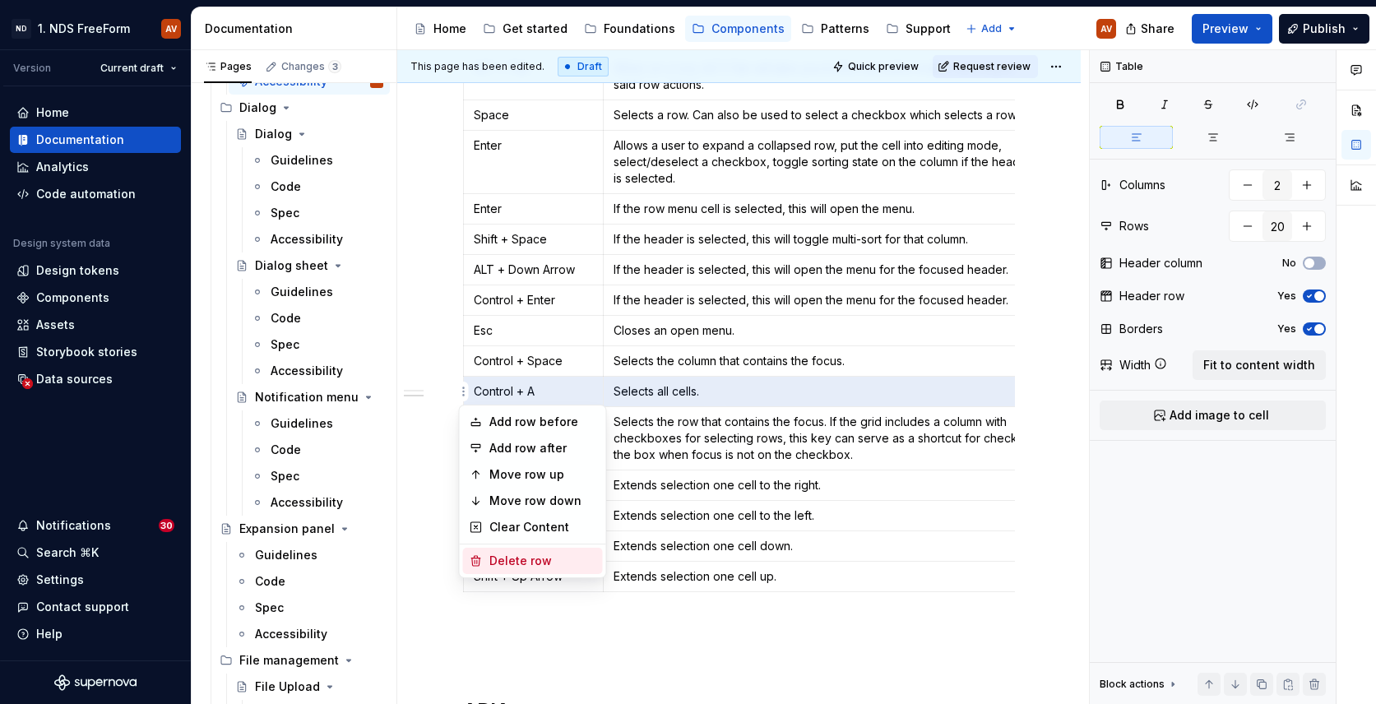
click at [514, 568] on div "Delete row" at bounding box center [543, 561] width 107 height 16
type input "19"
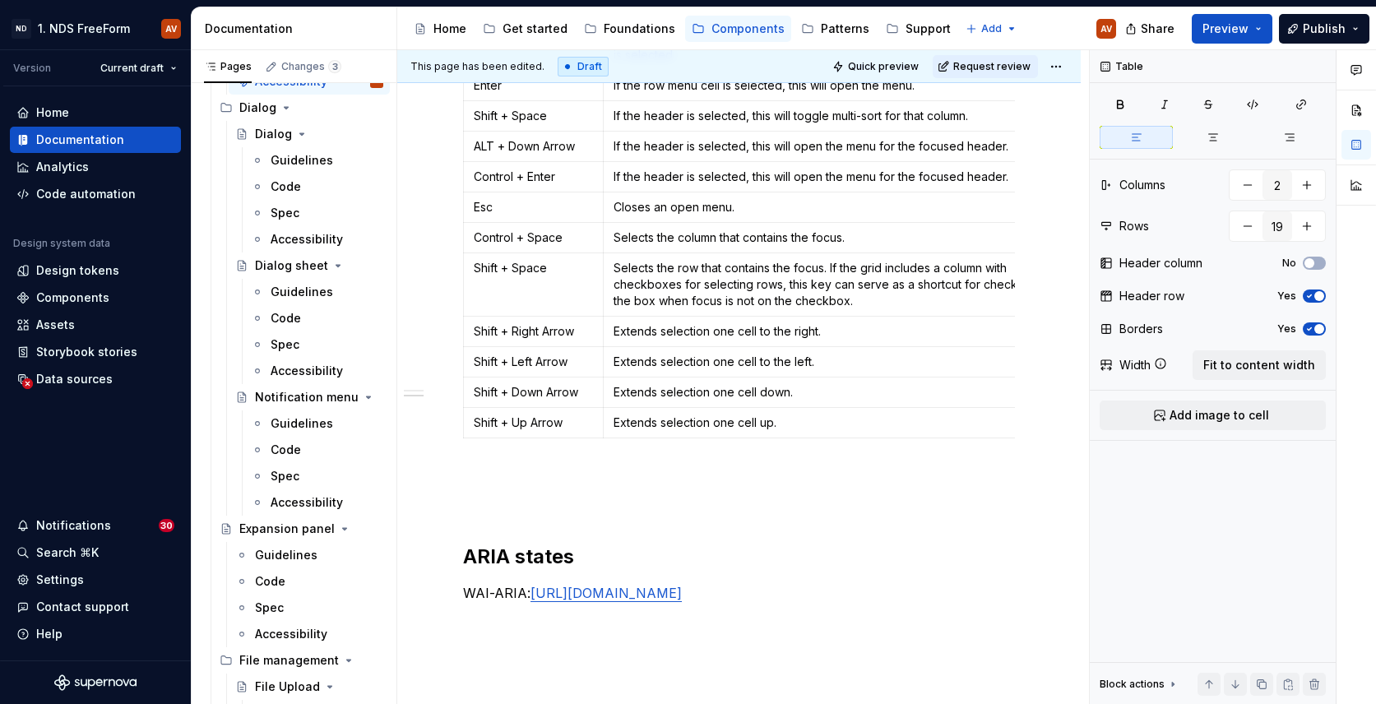
scroll to position [783, 0]
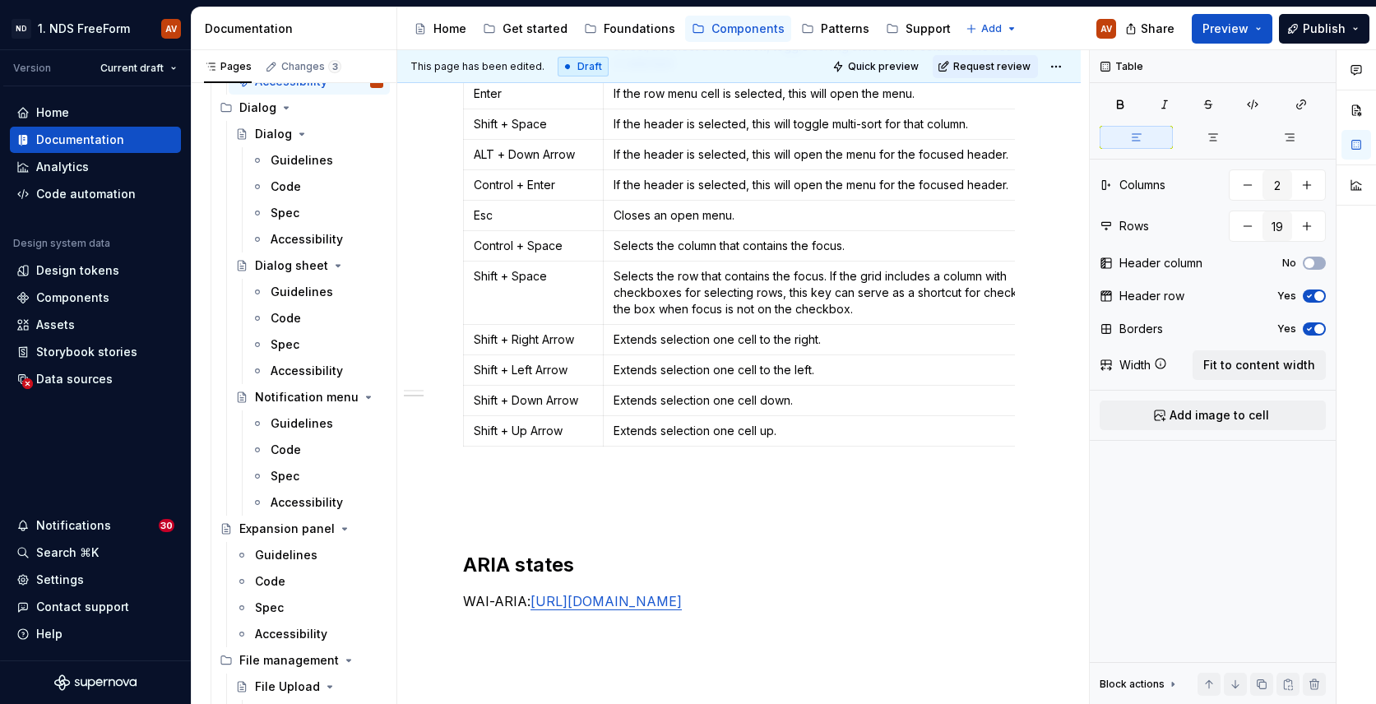
click at [491, 464] on div "Keyboard interactions If a grid supports selection of cells, rows, or columns, …" at bounding box center [739, 122] width 552 height 1037
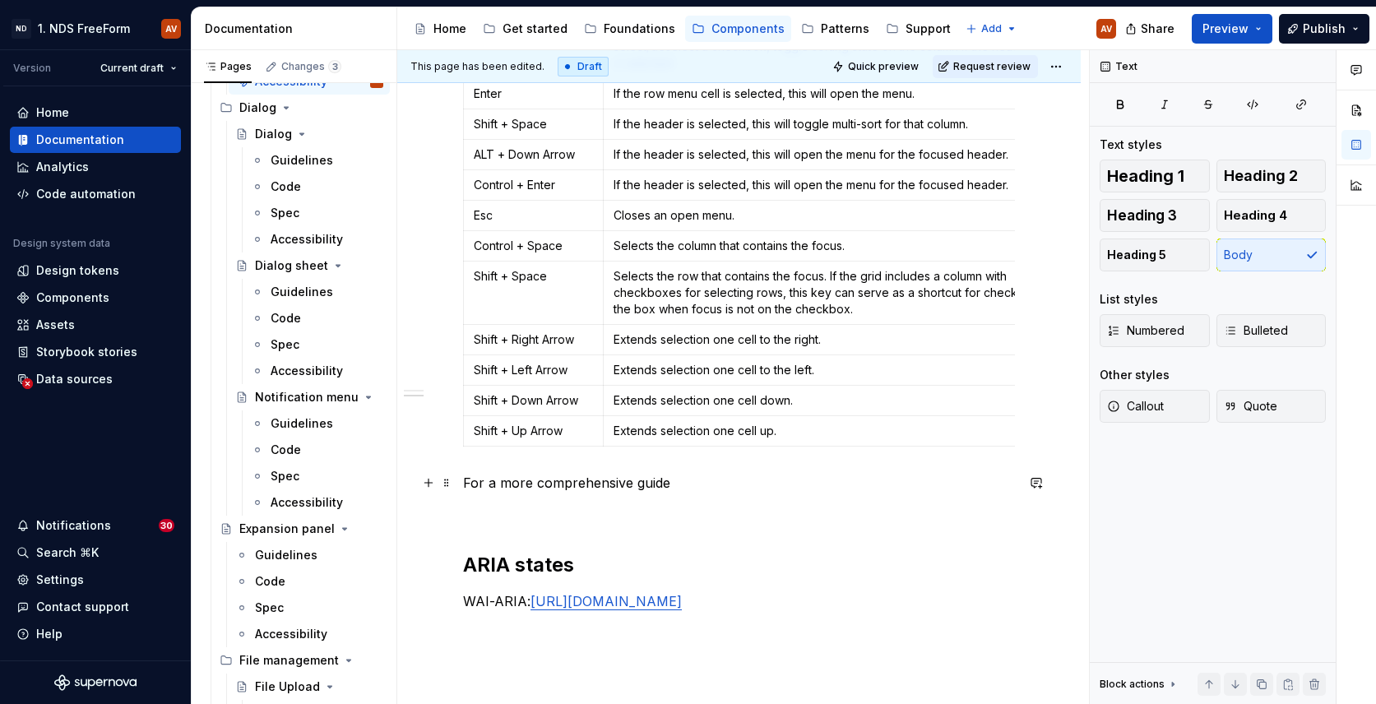
click at [678, 483] on p "For a more comprehensive guide" at bounding box center [739, 483] width 552 height 20
click at [820, 485] on p "For a more comprehensive guide on how to use ag-grid" at bounding box center [739, 483] width 552 height 20
click at [823, 485] on p "For a more comprehensive guide on how to use ag-grid" at bounding box center [739, 483] width 552 height 20
click at [792, 458] on div "Keyboard interactions If a grid supports selection of cells, rows, or columns, …" at bounding box center [739, 122] width 552 height 1037
click at [952, 480] on p "For a more comprehensive guide on how to use ag-grid keyboard navigation," at bounding box center [739, 483] width 552 height 20
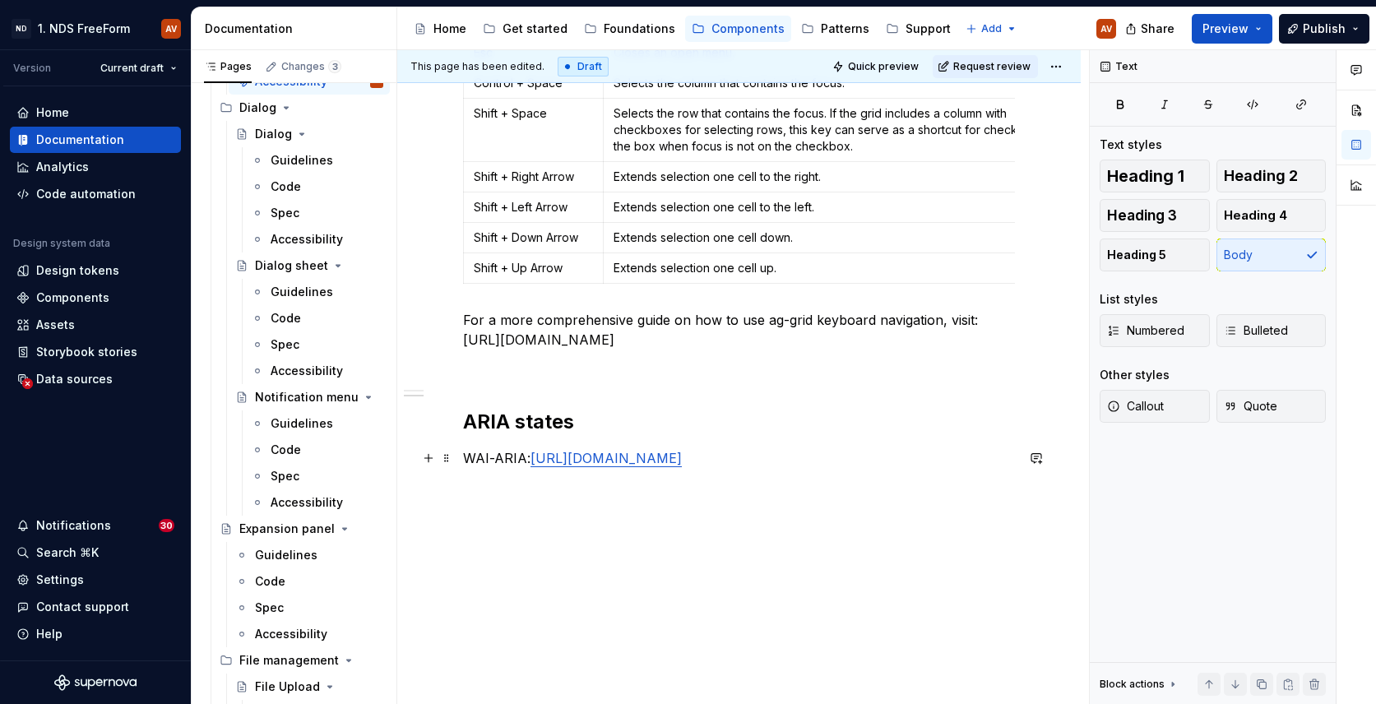
scroll to position [970, 0]
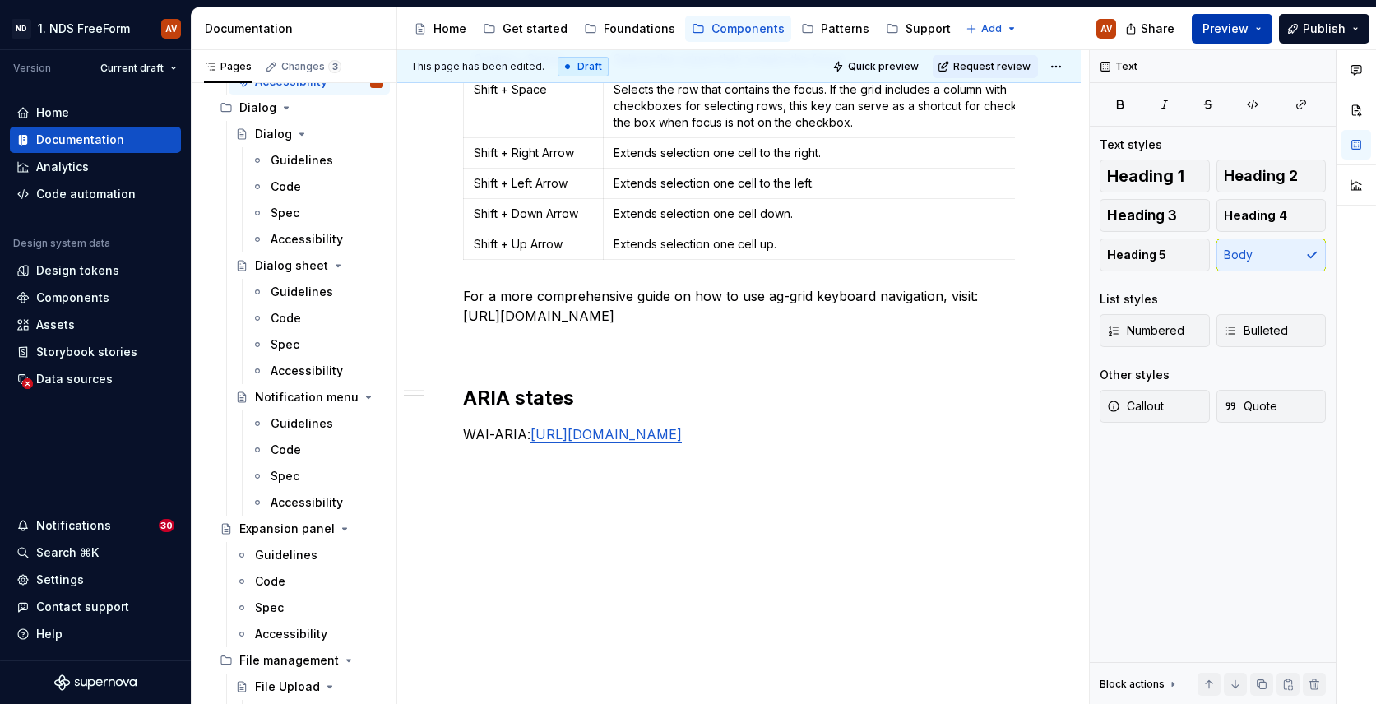
click at [1264, 26] on button "Preview" at bounding box center [1232, 29] width 81 height 30
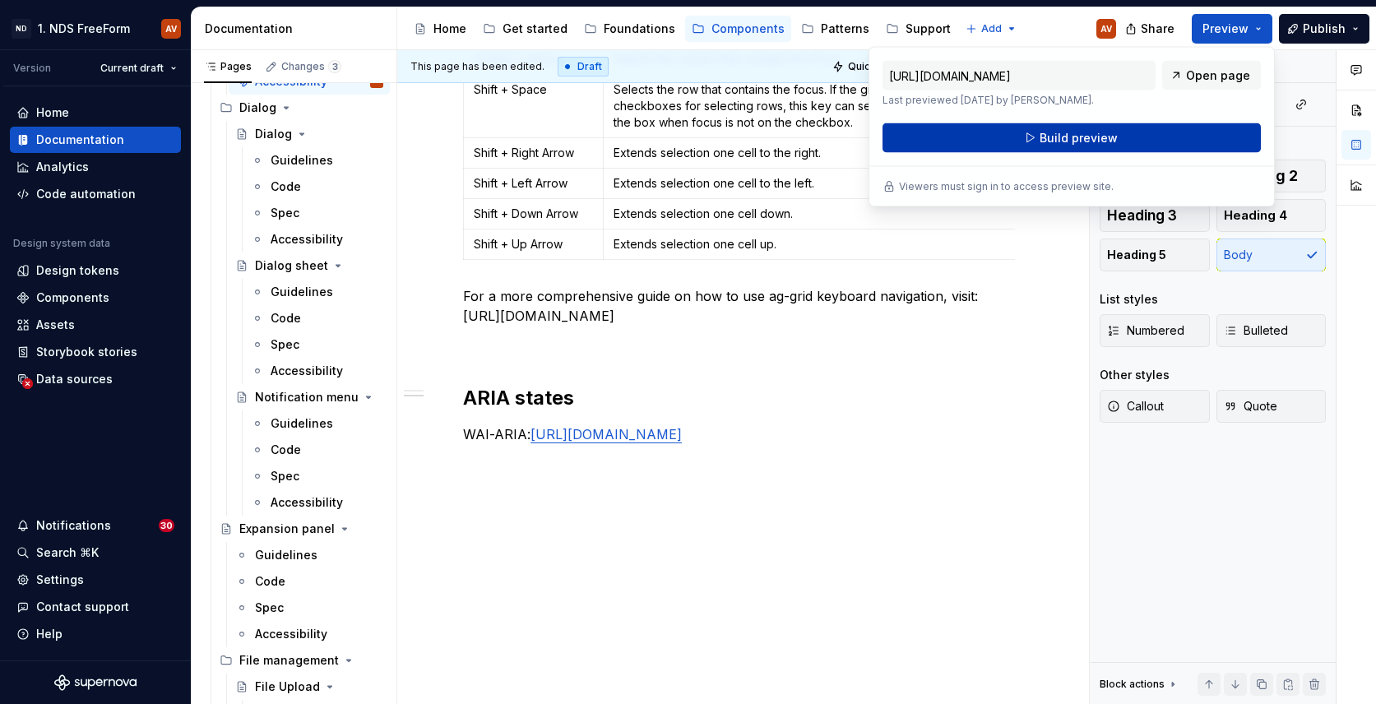
click at [1117, 139] on button "Build preview" at bounding box center [1072, 138] width 378 height 30
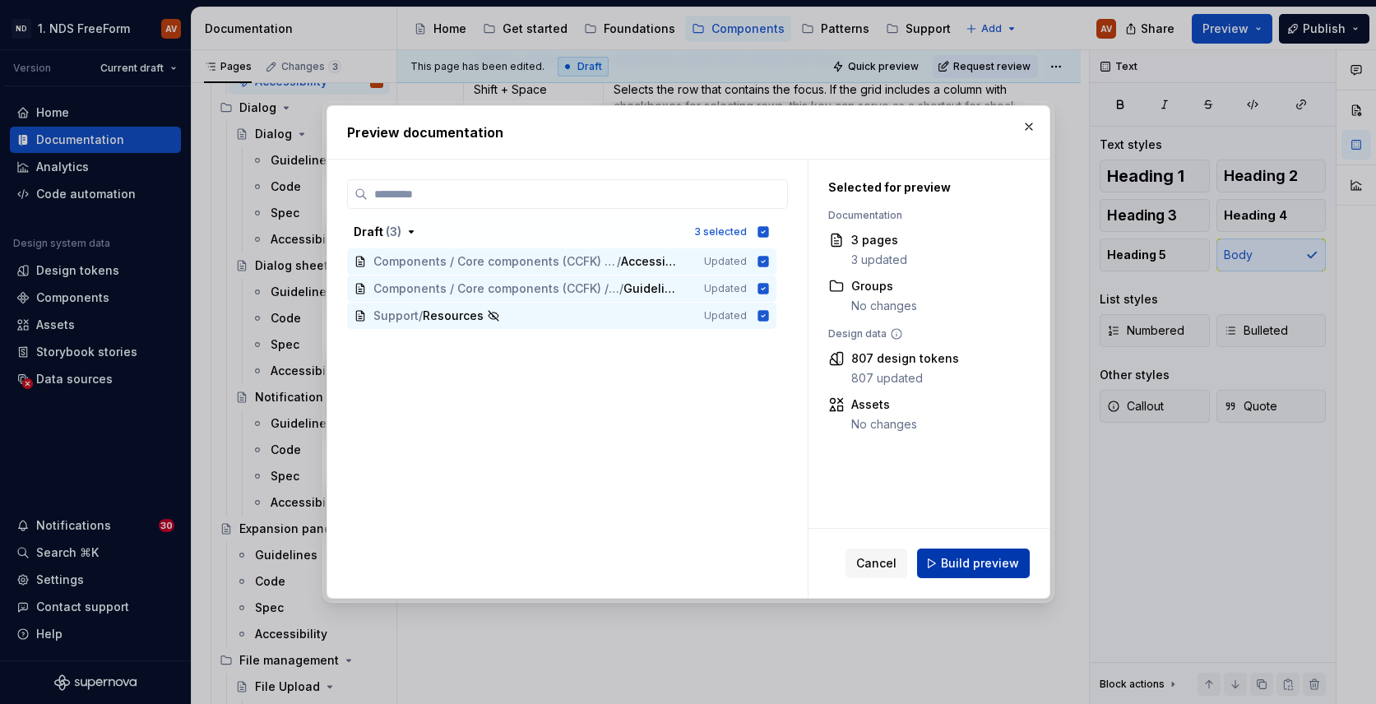
click at [974, 567] on span "Build preview" at bounding box center [980, 563] width 78 height 16
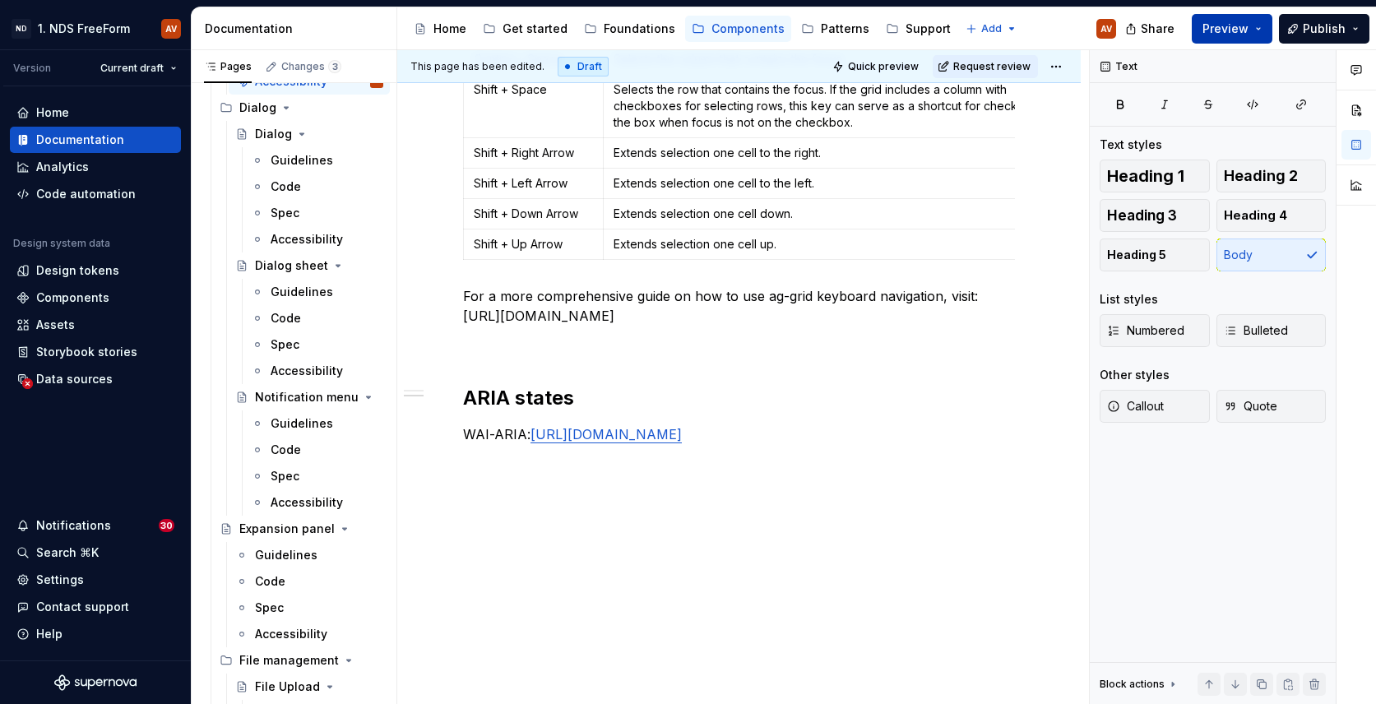
click at [1228, 30] on span "Preview" at bounding box center [1226, 29] width 46 height 16
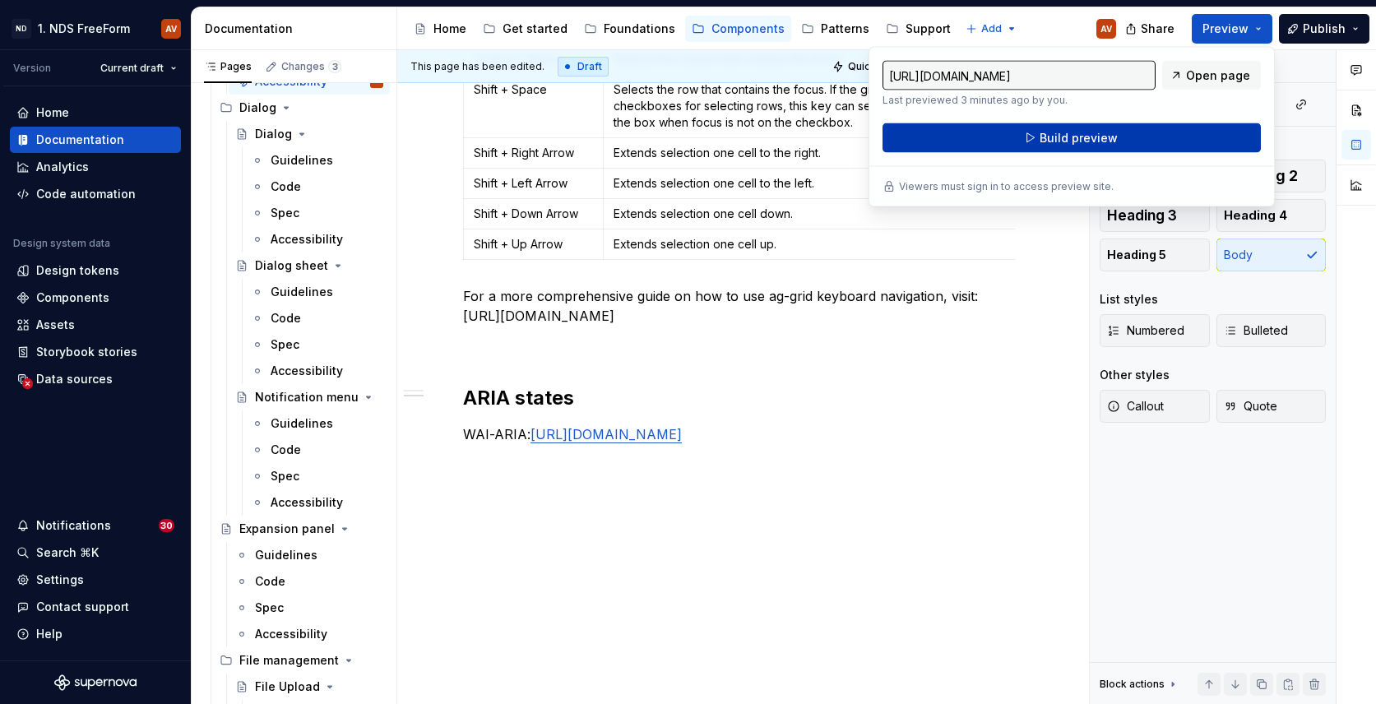
click at [1148, 138] on button "Build preview" at bounding box center [1072, 138] width 378 height 30
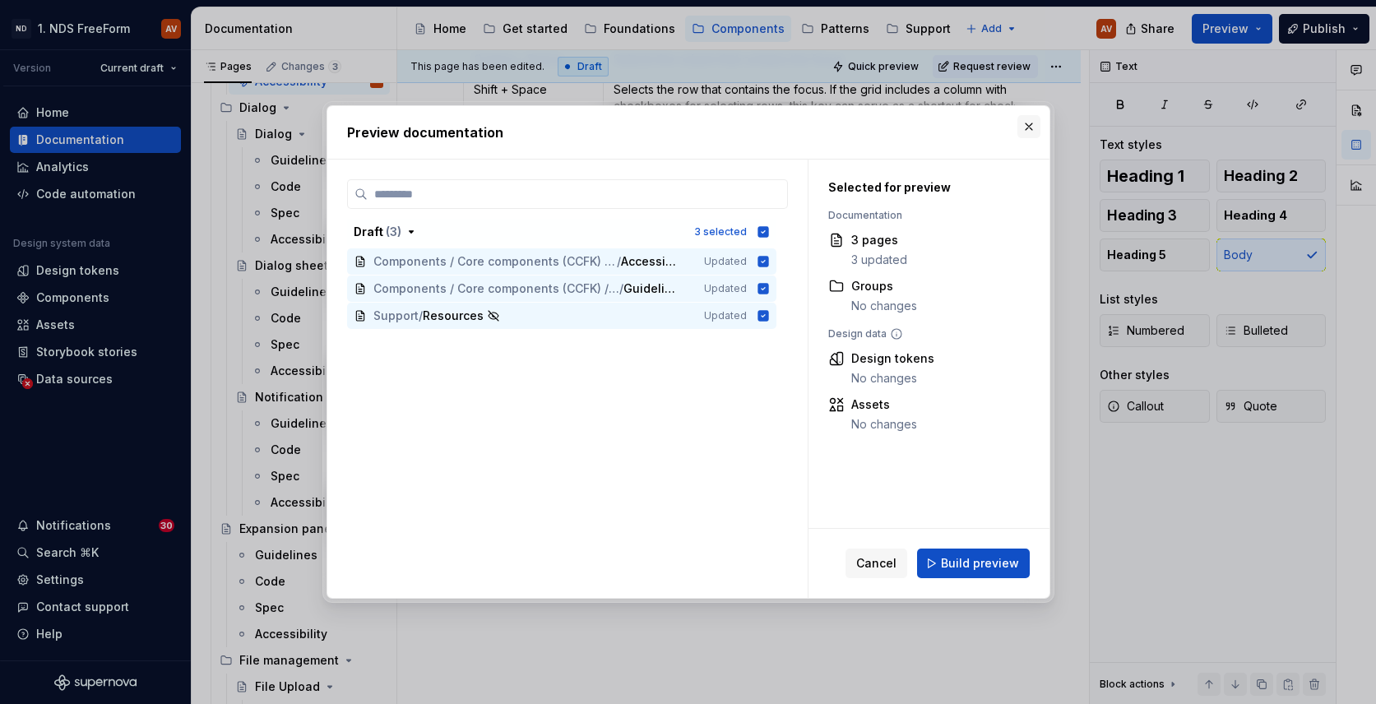
click at [1031, 128] on button "button" at bounding box center [1029, 126] width 23 height 23
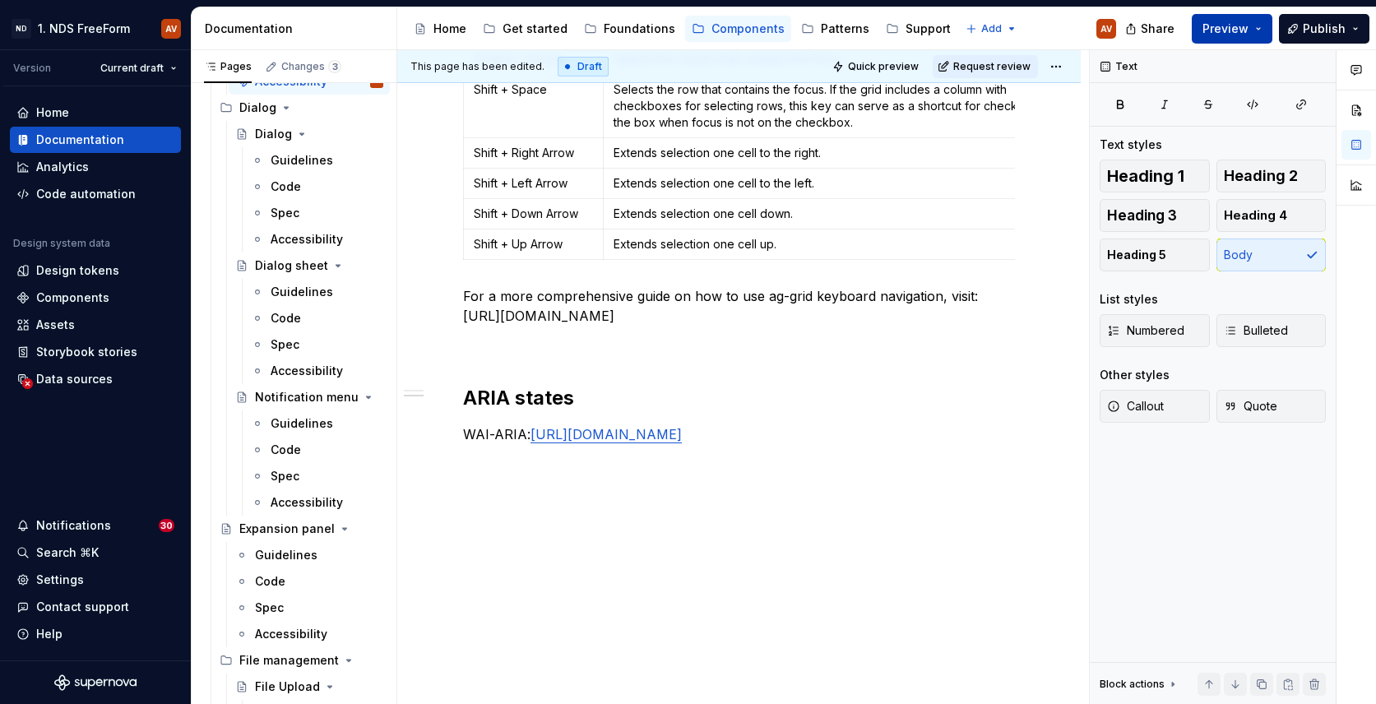
click at [1209, 30] on span "Preview" at bounding box center [1226, 29] width 46 height 16
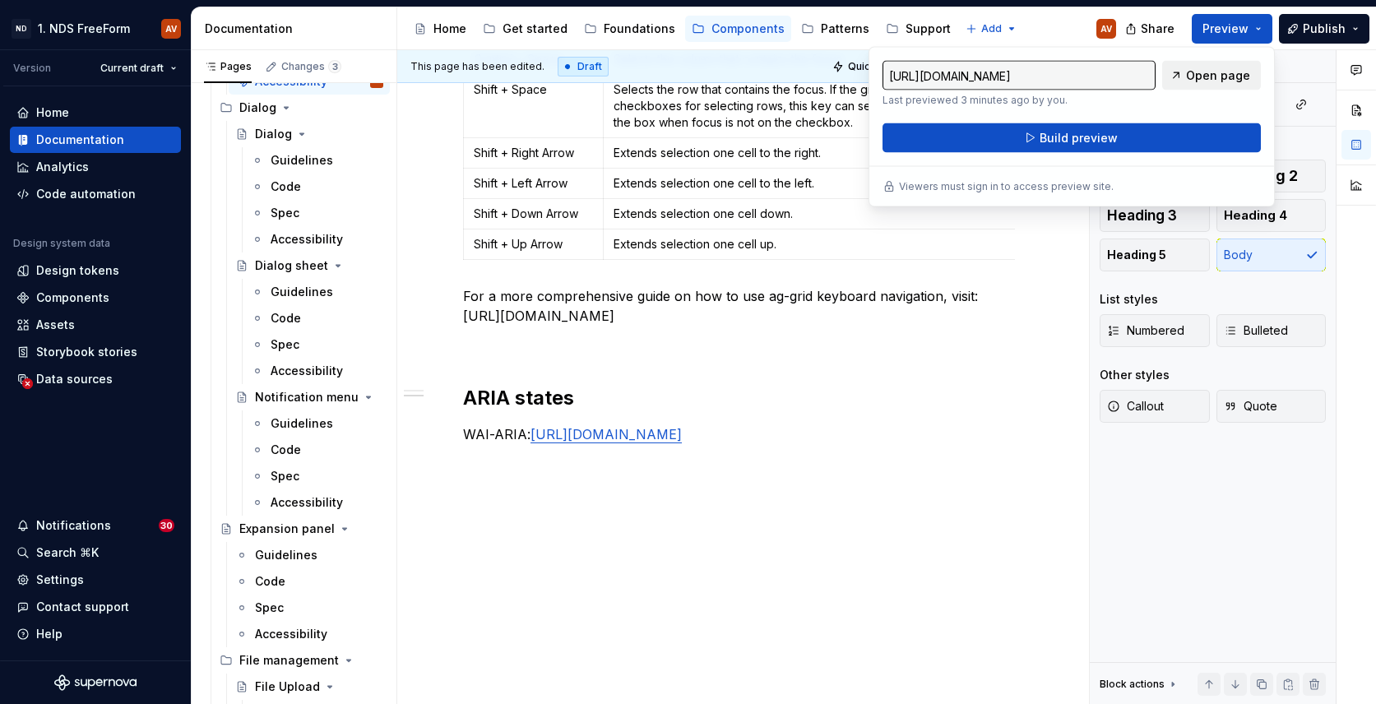
click at [1201, 74] on span "Open page" at bounding box center [1218, 75] width 64 height 16
type textarea "*"
click at [765, 304] on p "For a more comprehensive guide on how to use ag-grid keyboard navigation, visit…" at bounding box center [739, 305] width 552 height 39
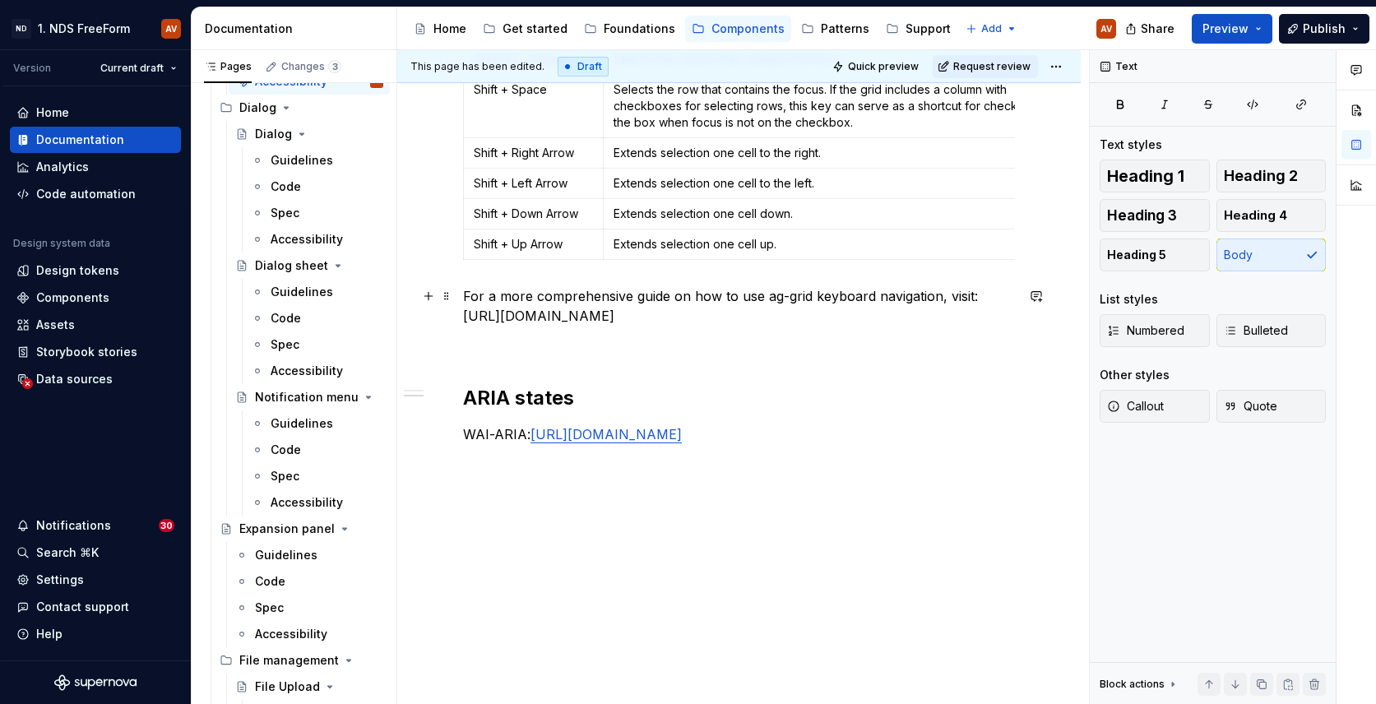
click at [472, 316] on p "For a more comprehensive guide on how to use ag-grid keyboard navigation, visit…" at bounding box center [739, 305] width 552 height 39
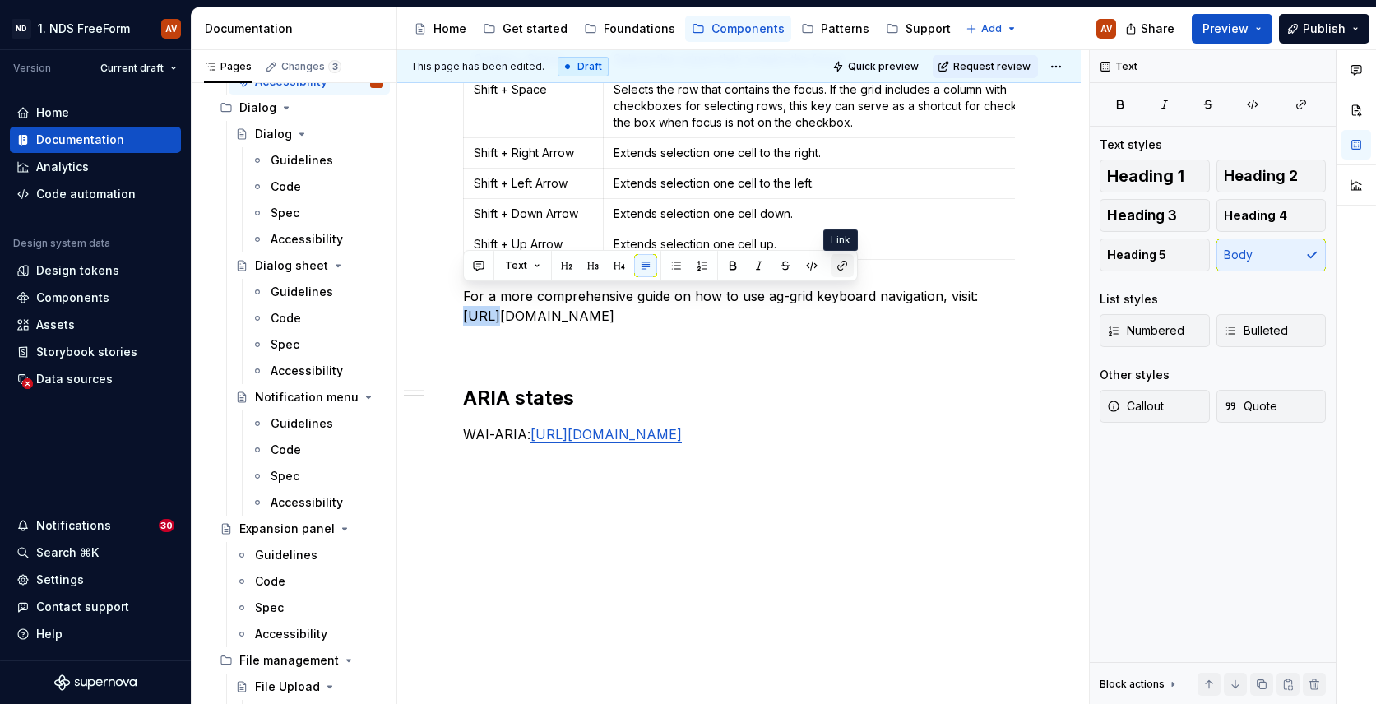
click at [842, 269] on button "button" at bounding box center [842, 265] width 23 height 23
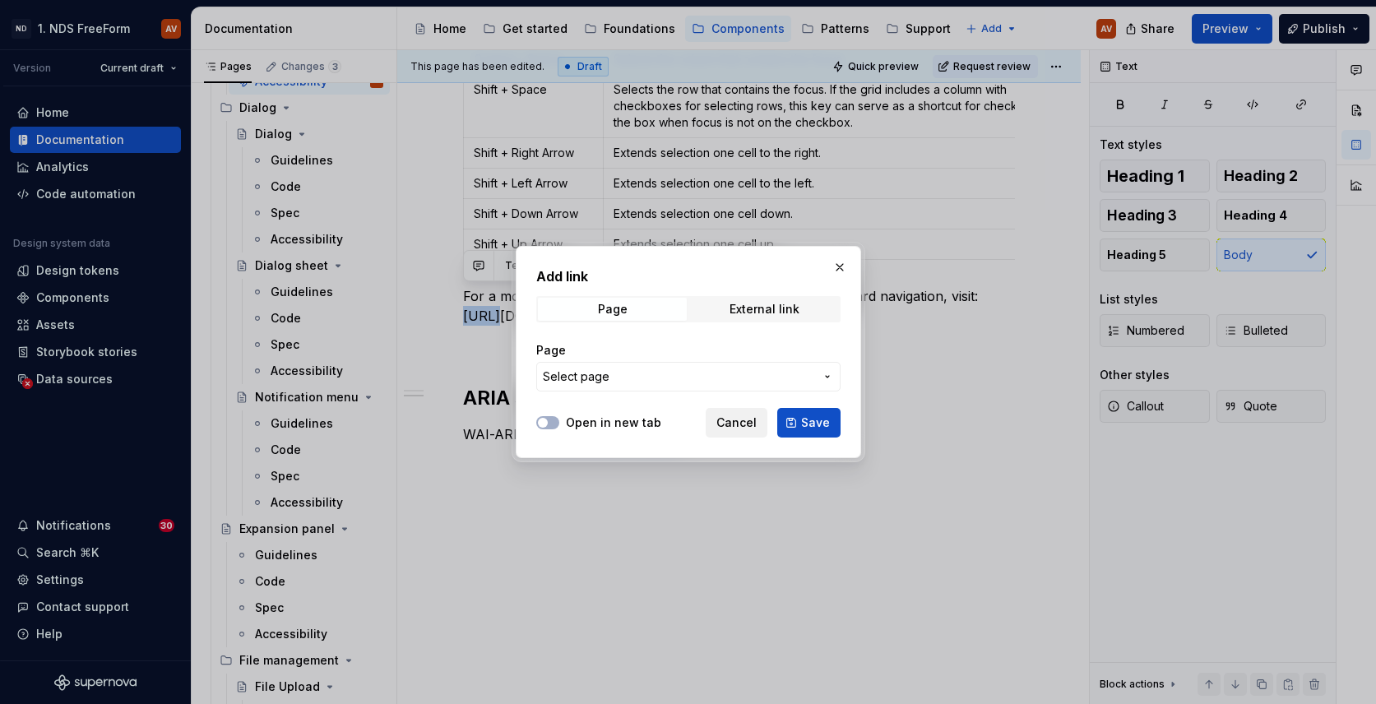
click at [745, 432] on button "Cancel" at bounding box center [737, 423] width 62 height 30
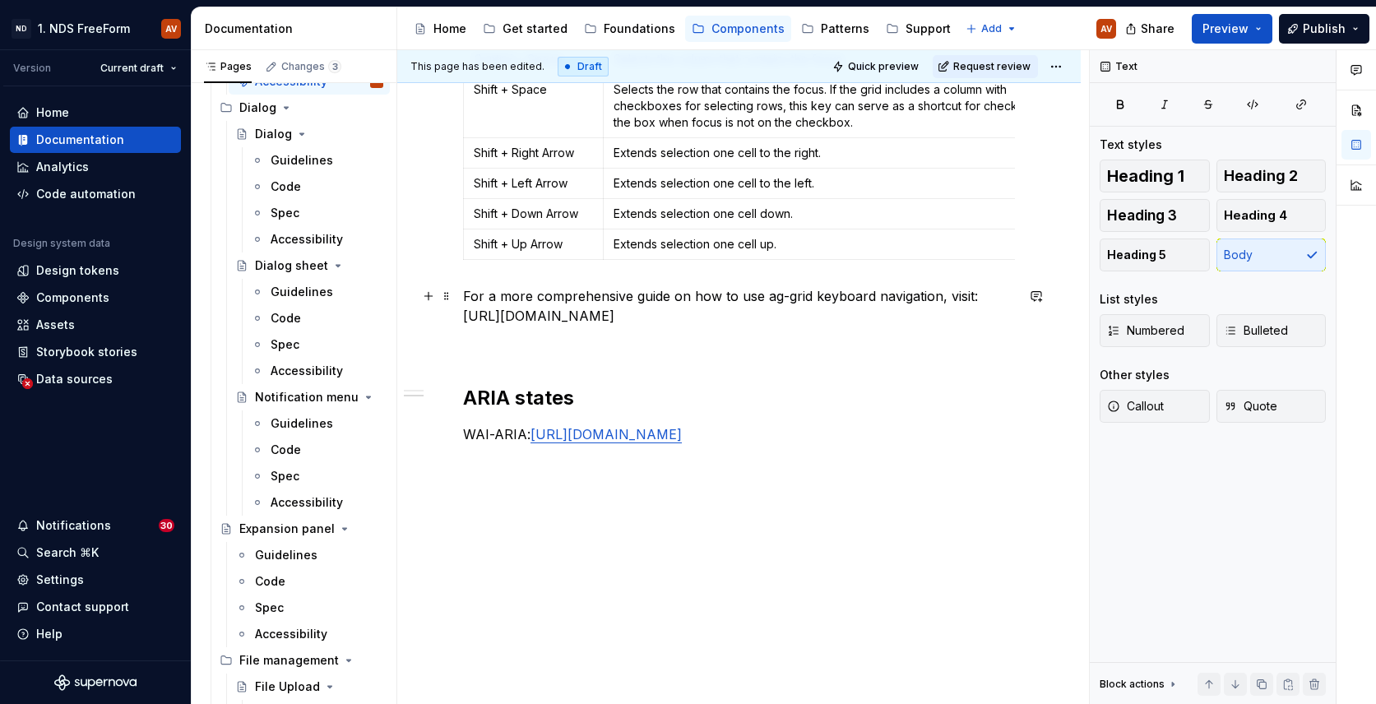
click at [742, 320] on p "For a more comprehensive guide on how to use ag-grid keyboard navigation, visit…" at bounding box center [739, 305] width 552 height 39
click at [821, 321] on p "For a more comprehensive guide on how to use ag-grid keyboard navigation, visit…" at bounding box center [739, 305] width 552 height 39
drag, startPoint x: 861, startPoint y: 318, endPoint x: 463, endPoint y: 322, distance: 398.2
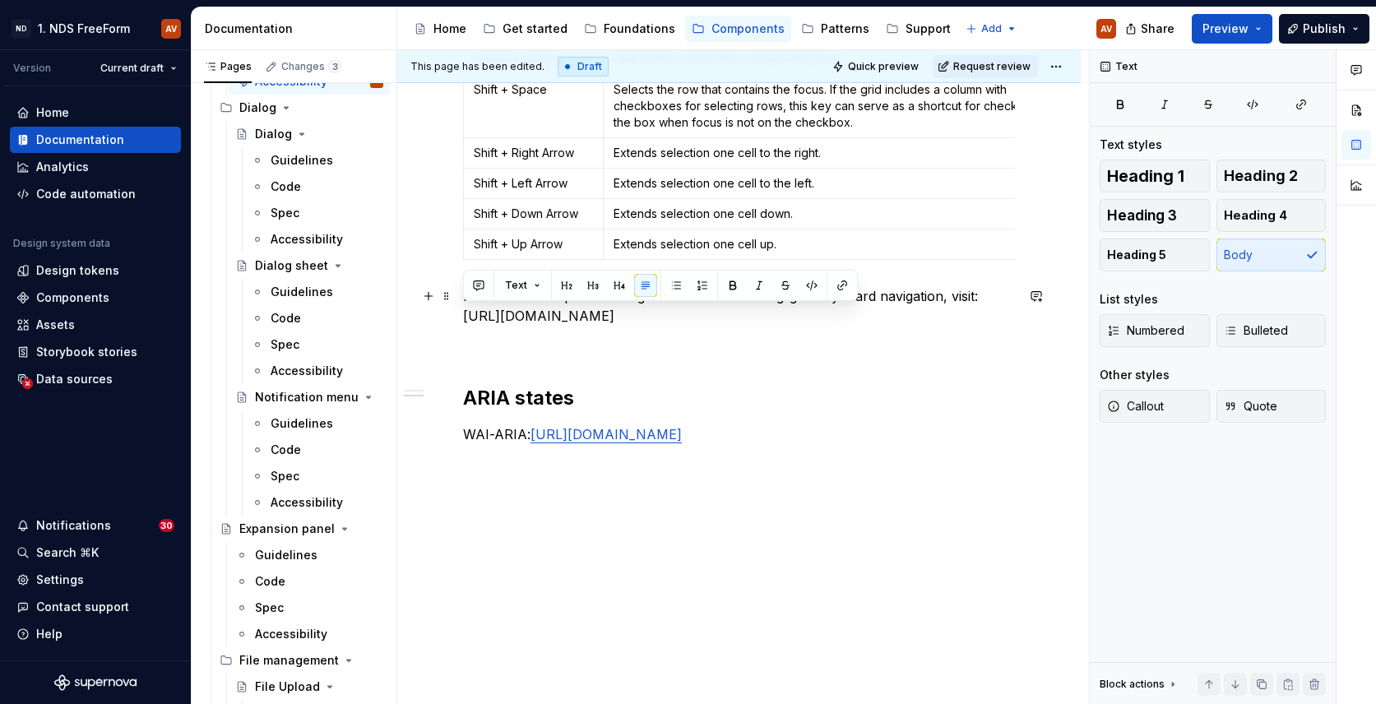
click at [463, 322] on p "For a more comprehensive guide on how to use ag-grid keyboard navigation, visit…" at bounding box center [739, 305] width 552 height 39
click at [843, 280] on button "button" at bounding box center [842, 285] width 23 height 23
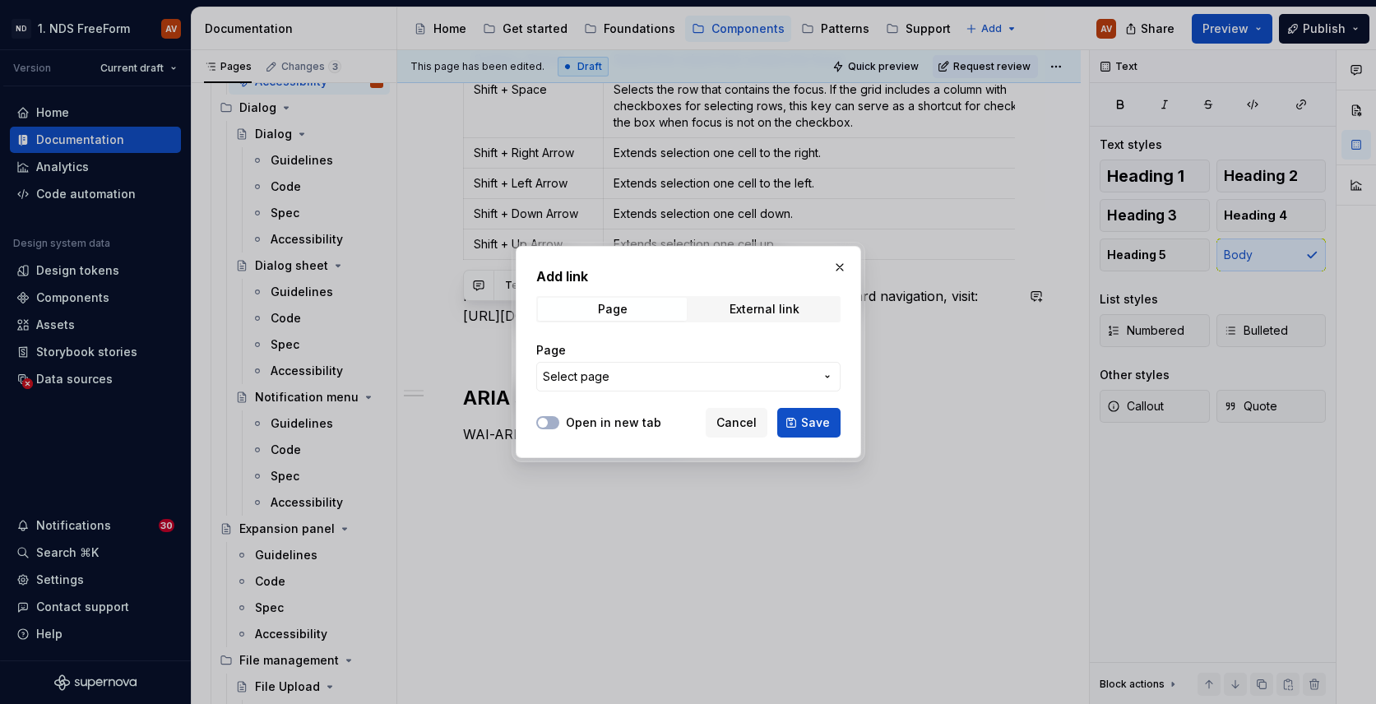
click at [757, 296] on div "Page External link" at bounding box center [688, 309] width 304 height 26
click at [755, 312] on div "External link" at bounding box center [765, 309] width 70 height 13
click at [651, 383] on input "URL" at bounding box center [688, 377] width 304 height 30
paste input "https://www.ag-grid.com/react-data-grid/keyboard-navigation/"
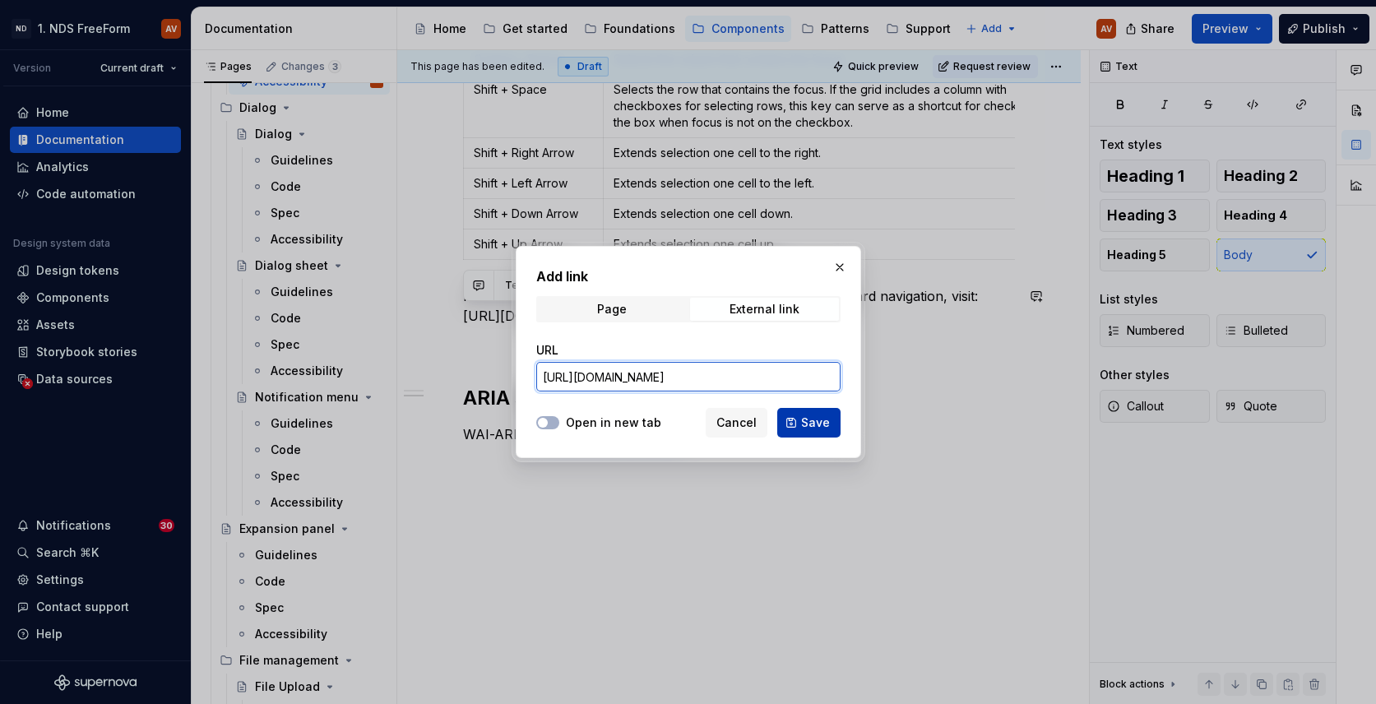
type input "https://www.ag-grid.com/react-data-grid/keyboard-navigation/"
click at [809, 423] on span "Save" at bounding box center [815, 423] width 29 height 16
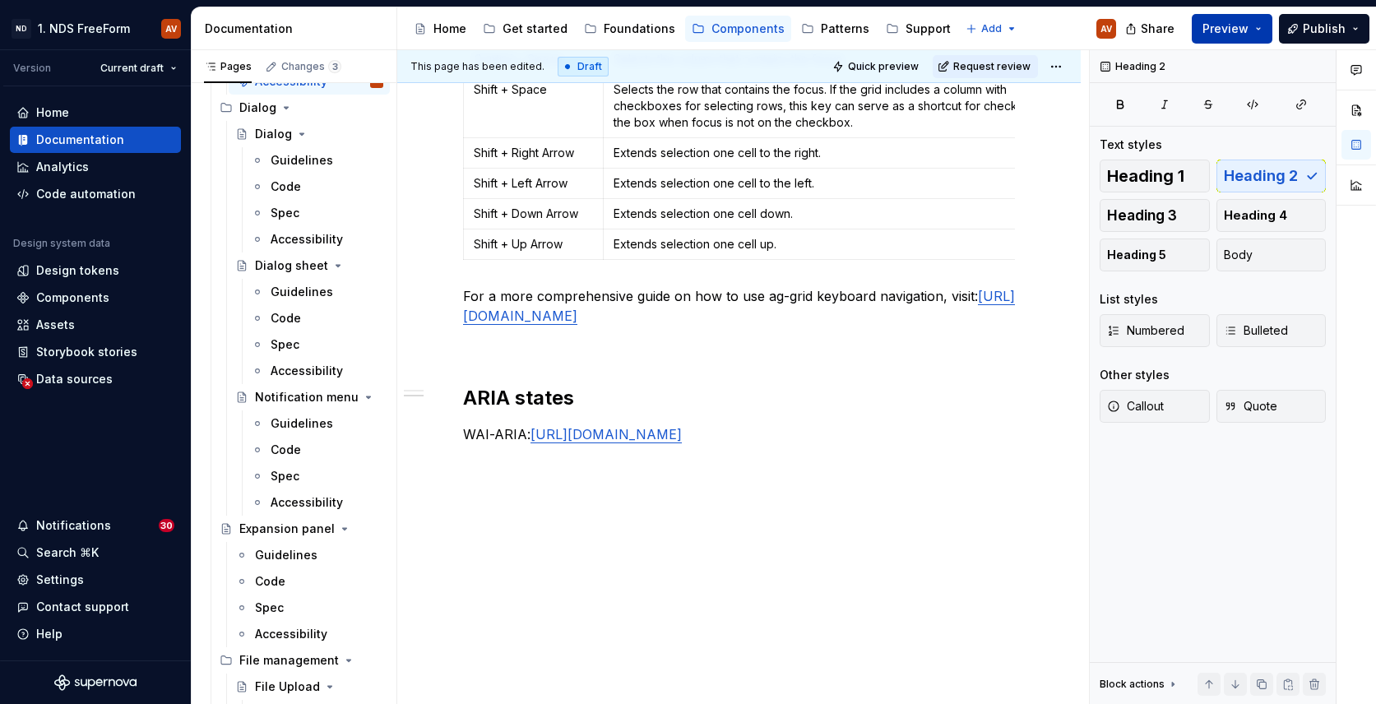
click at [1266, 29] on button "Preview" at bounding box center [1232, 29] width 81 height 30
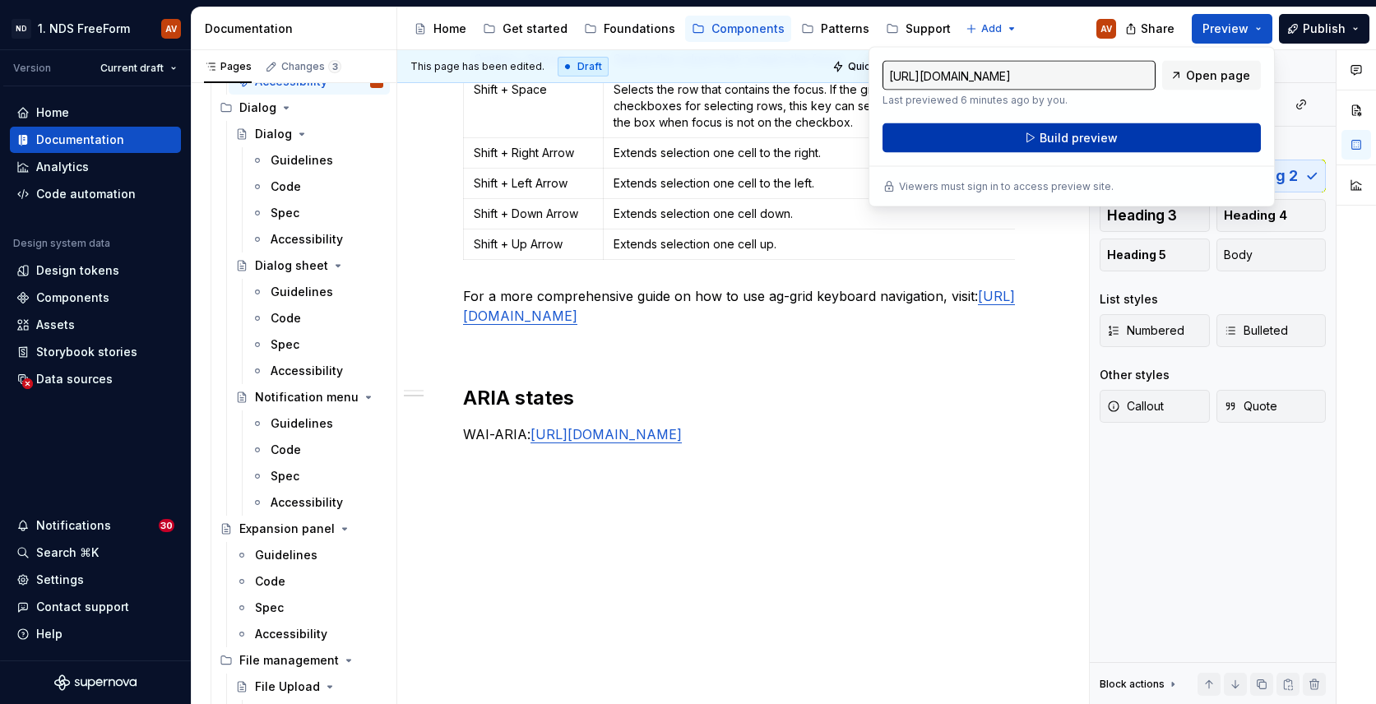
click at [1157, 143] on button "Build preview" at bounding box center [1072, 138] width 378 height 30
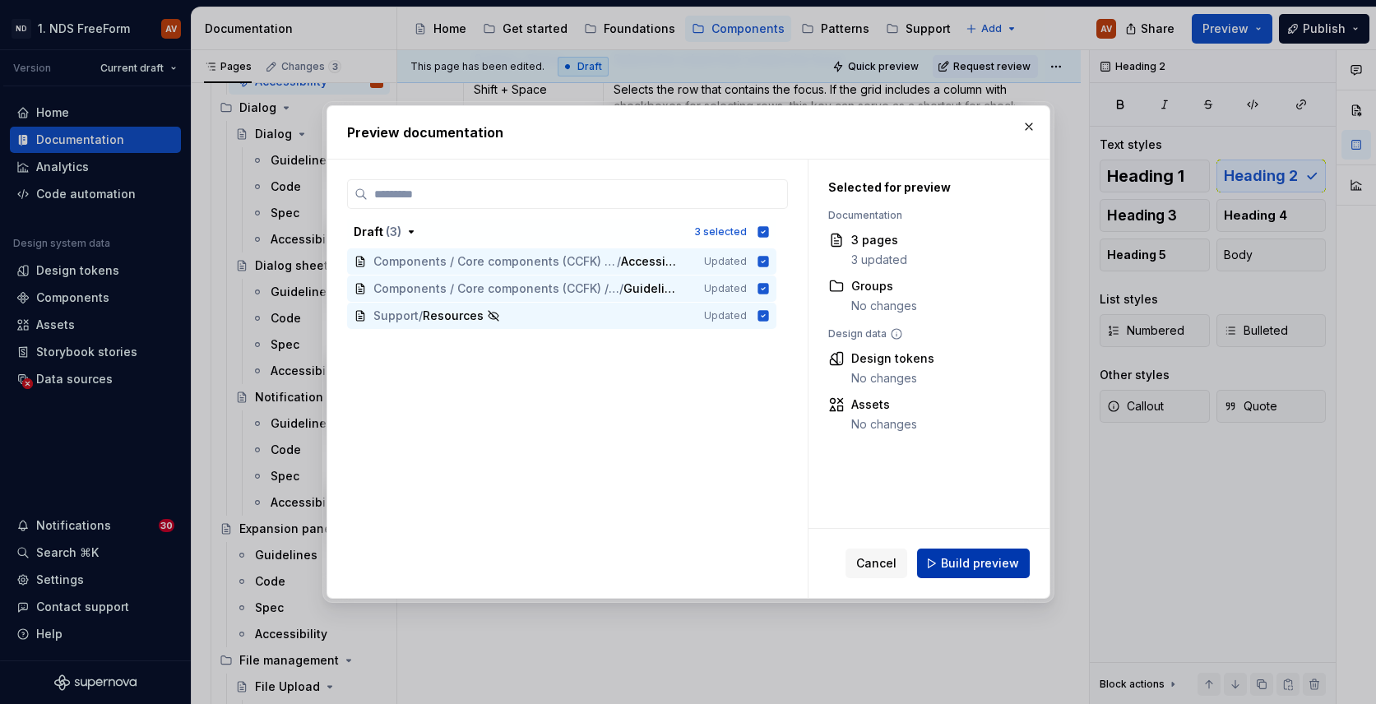
click at [979, 563] on span "Build preview" at bounding box center [980, 563] width 78 height 16
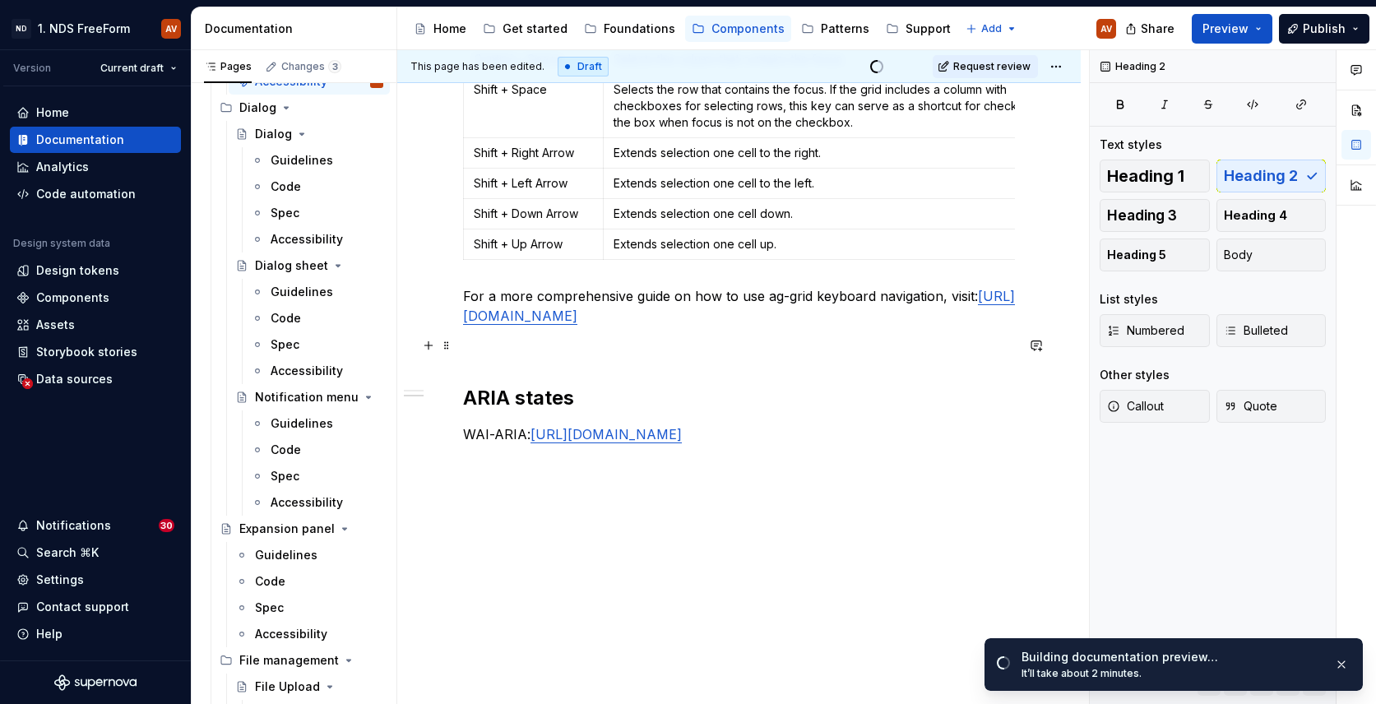
click at [472, 350] on p at bounding box center [739, 346] width 552 height 20
click at [480, 348] on p at bounding box center [739, 346] width 552 height 20
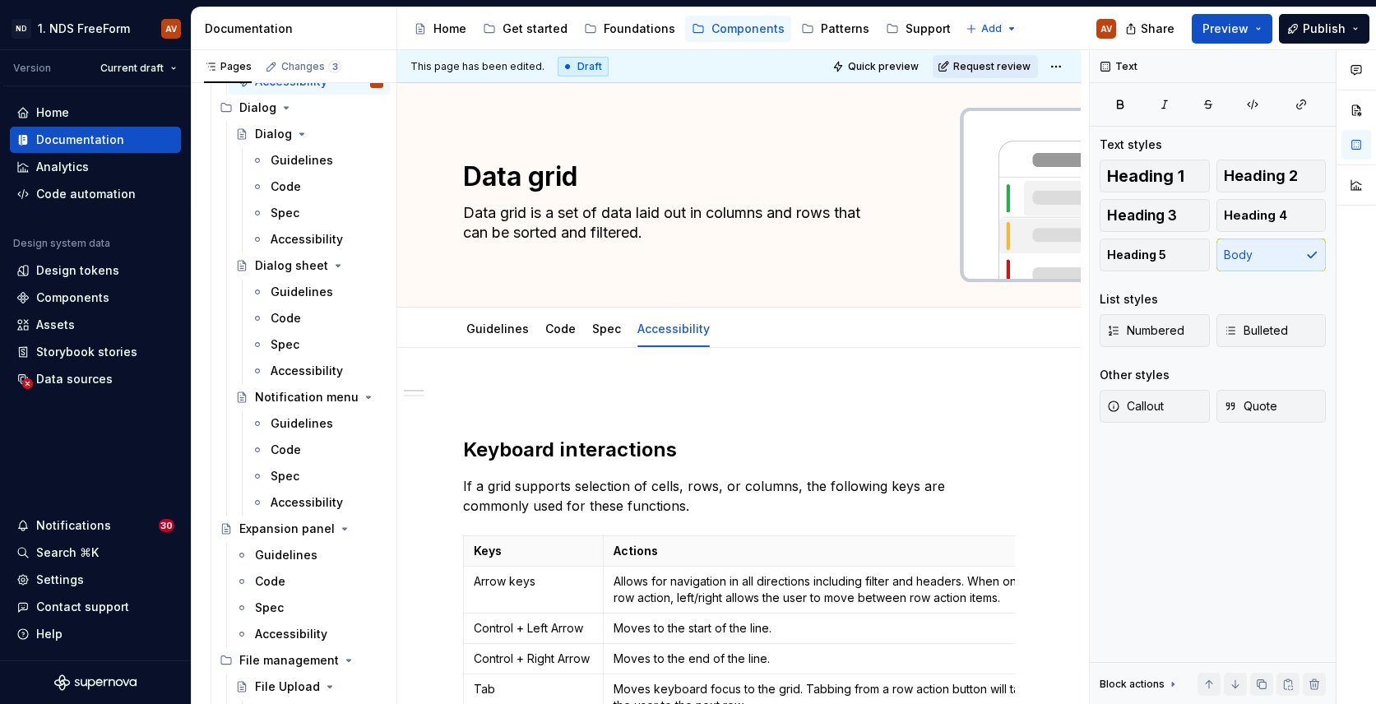
click at [1000, 67] on span "Request review" at bounding box center [992, 66] width 77 height 13
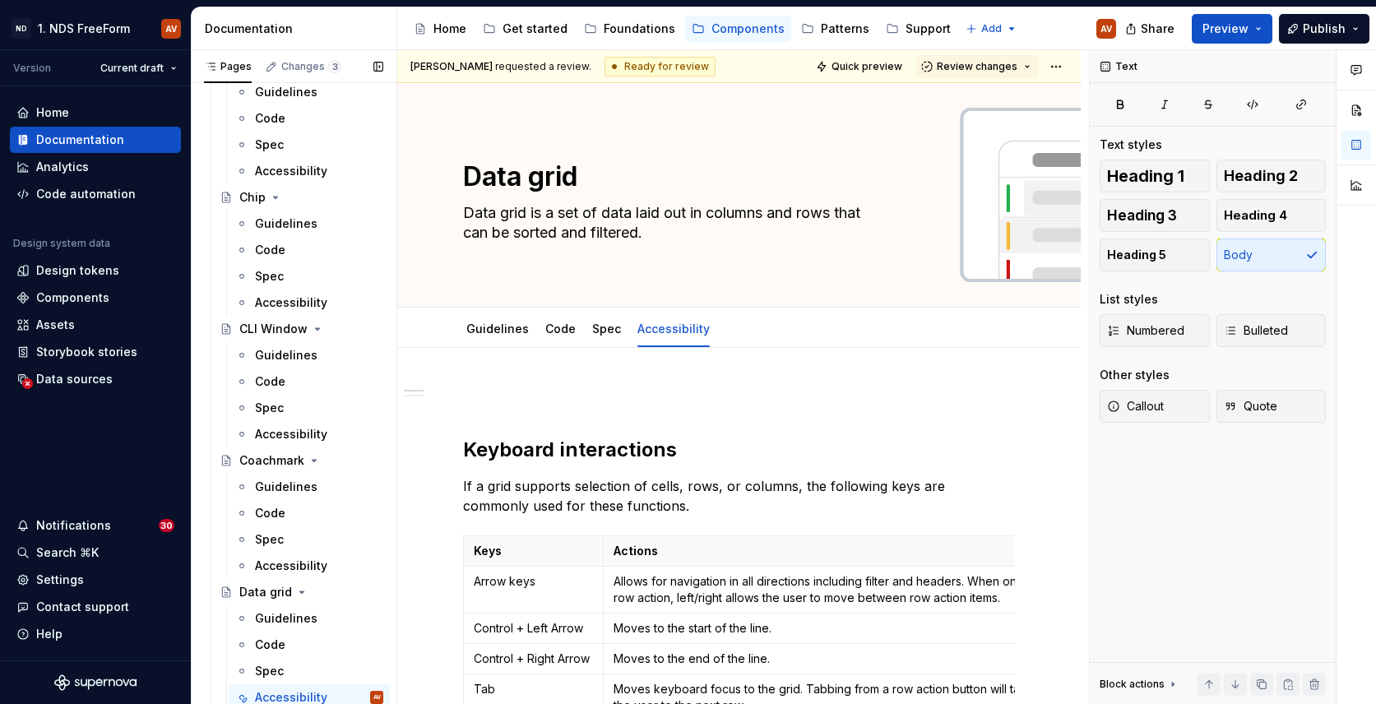
scroll to position [2975, 0]
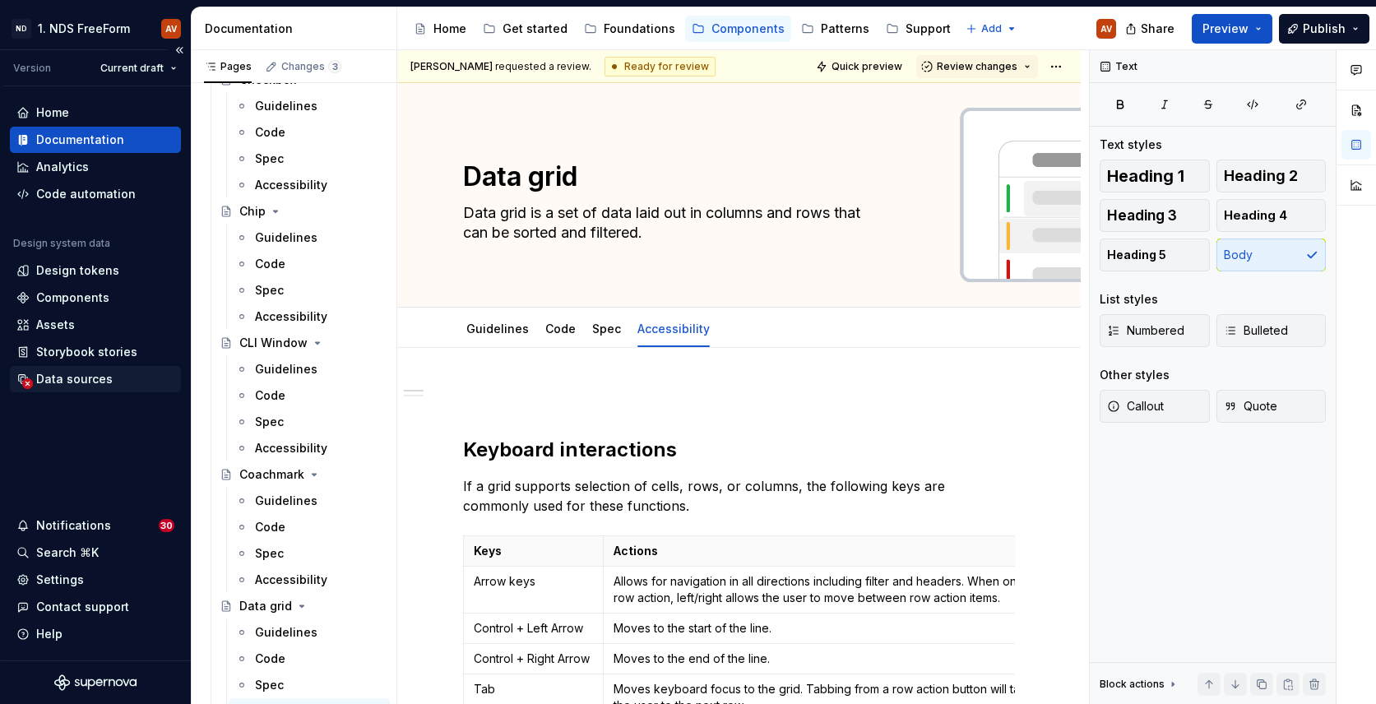
type textarea "*"
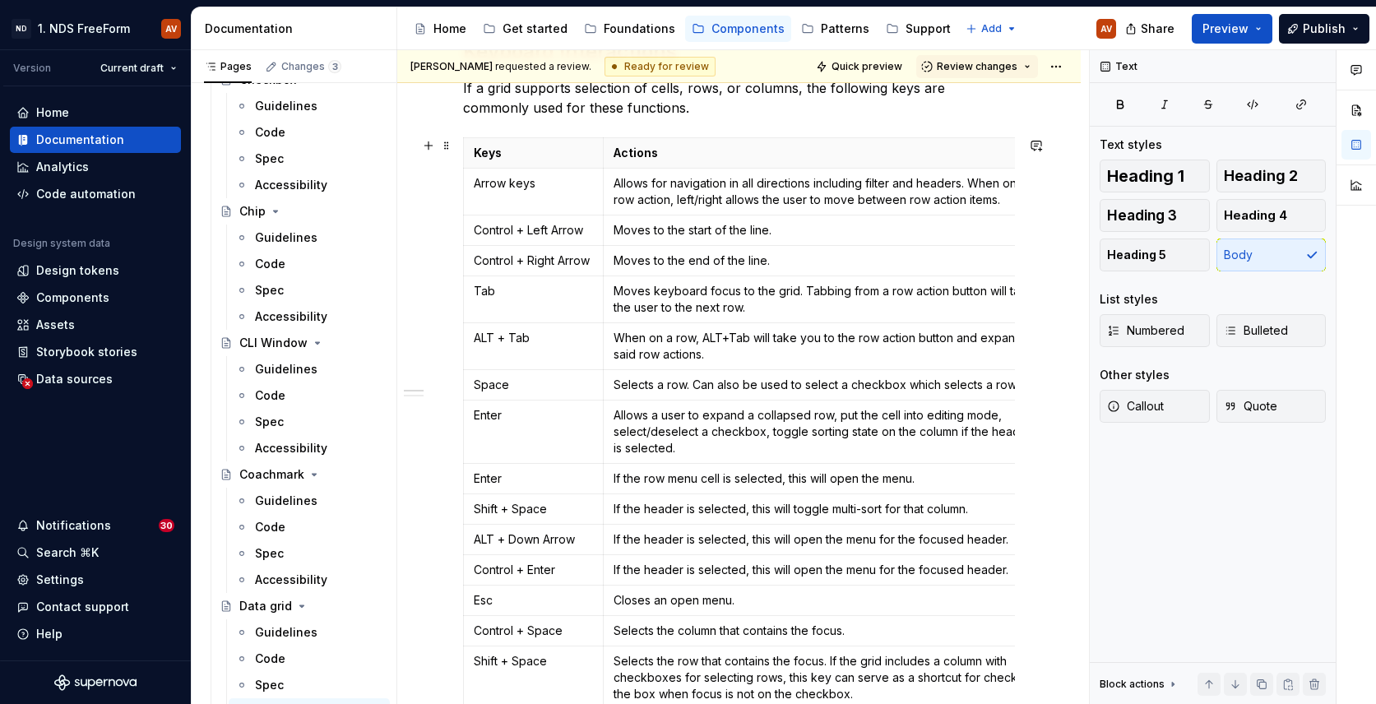
scroll to position [0, 2]
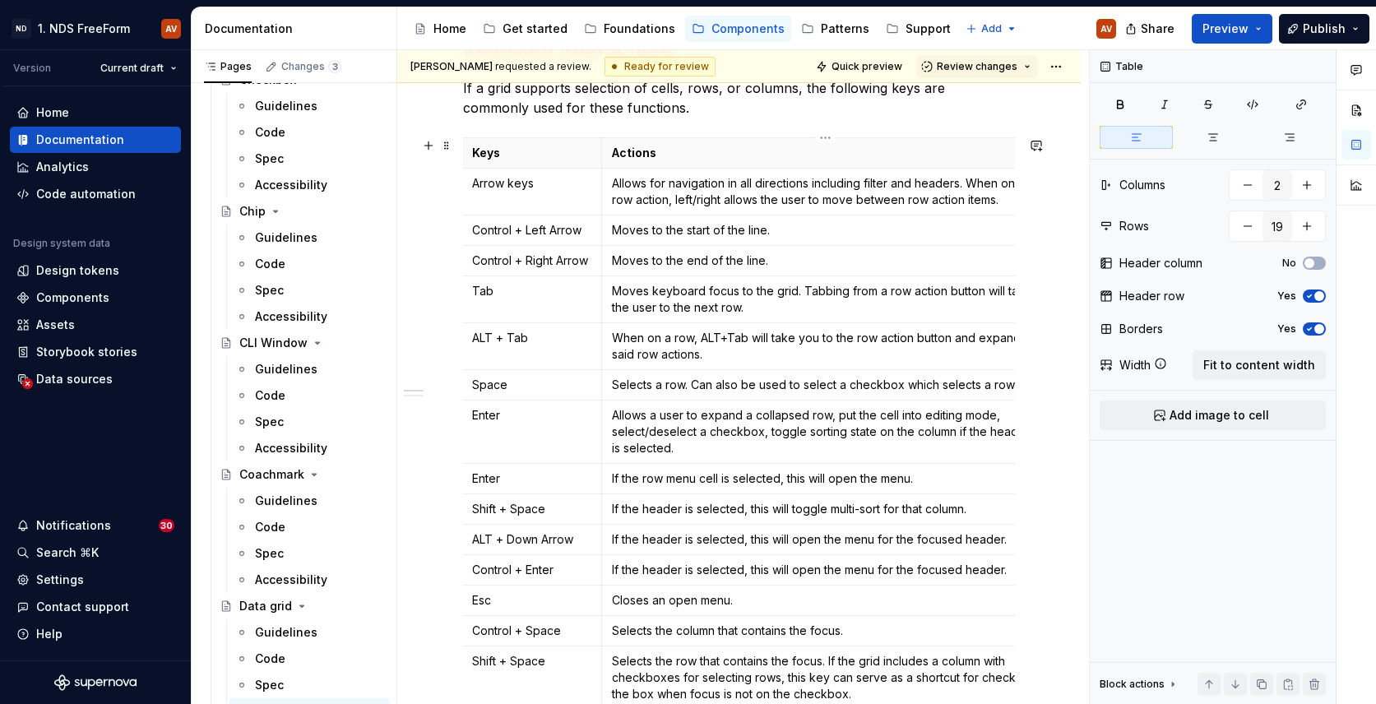
click at [924, 480] on p "If the row menu cell is selected, this will open the menu." at bounding box center [826, 479] width 428 height 16
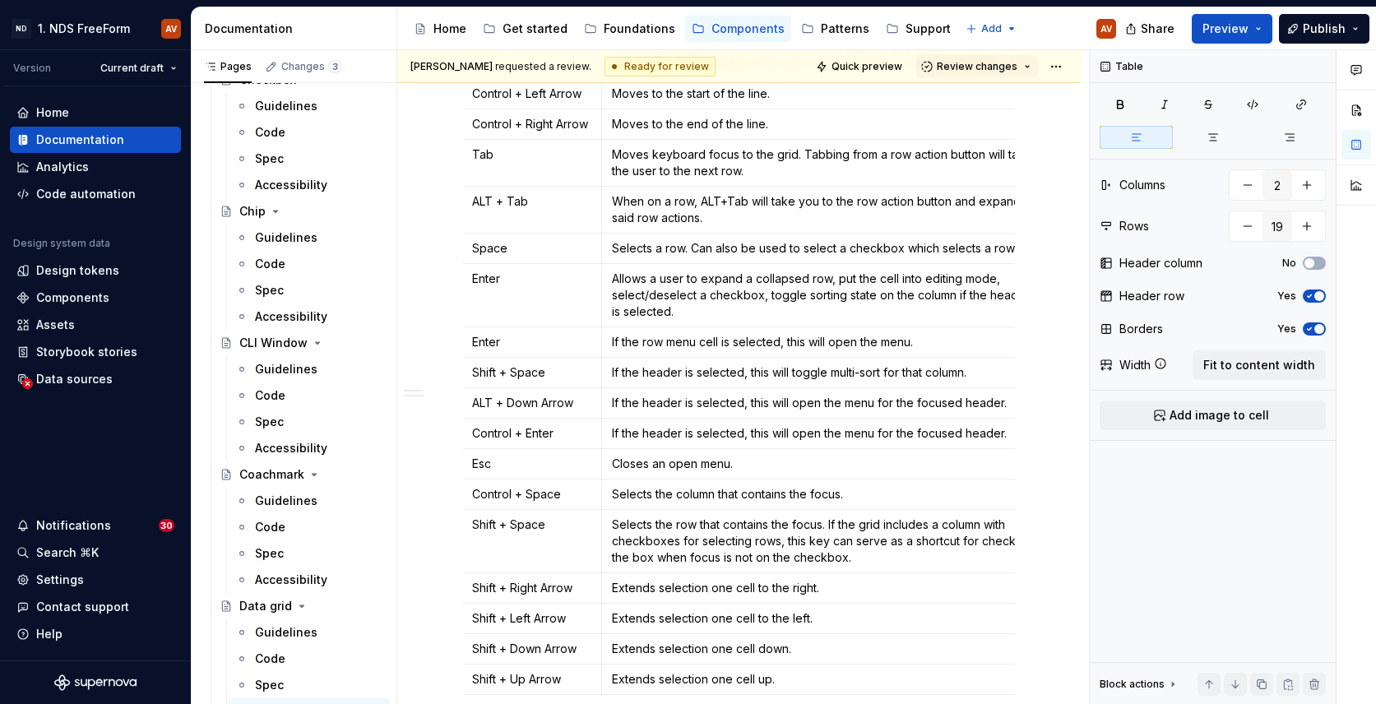
scroll to position [543, 0]
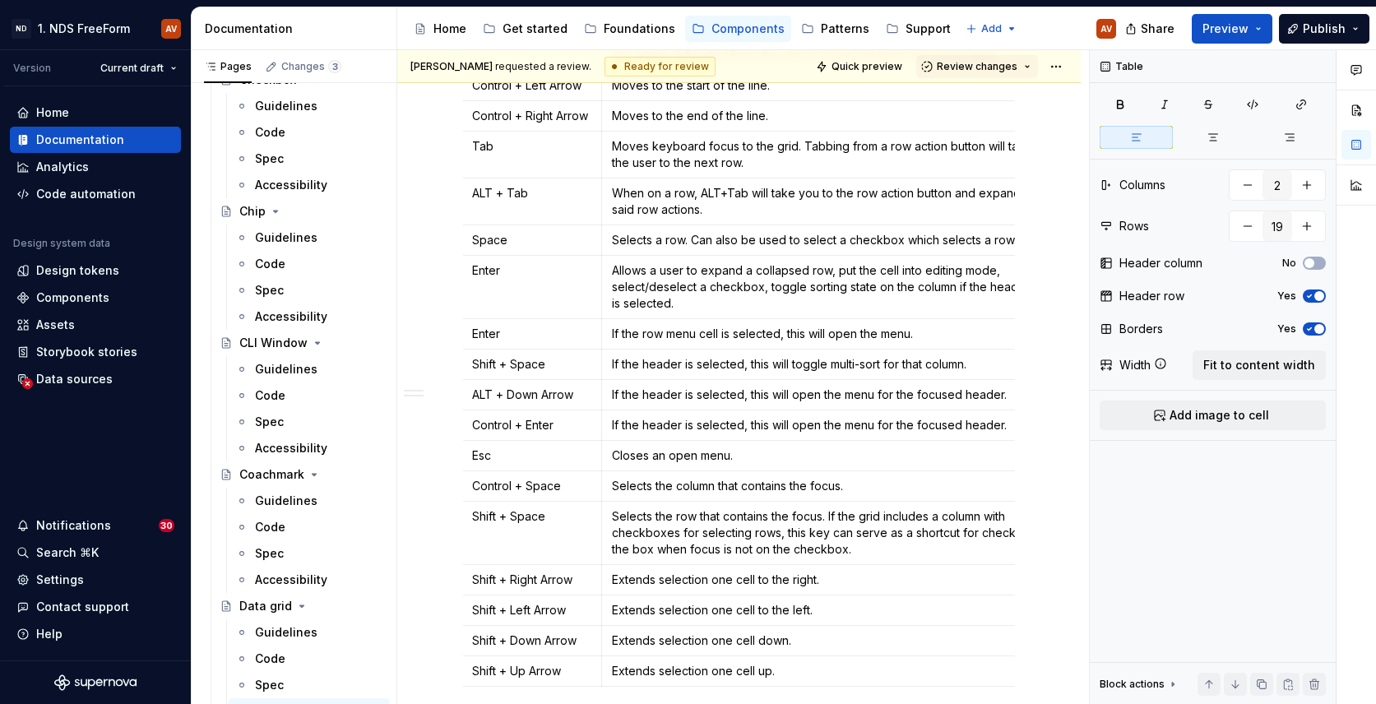
click at [747, 309] on p "Allows a user to expand a collapsed row, put the cell into editing mode, select…" at bounding box center [826, 286] width 428 height 49
click at [940, 337] on p "If the row menu cell is selected, this will open the menu." at bounding box center [826, 334] width 428 height 16
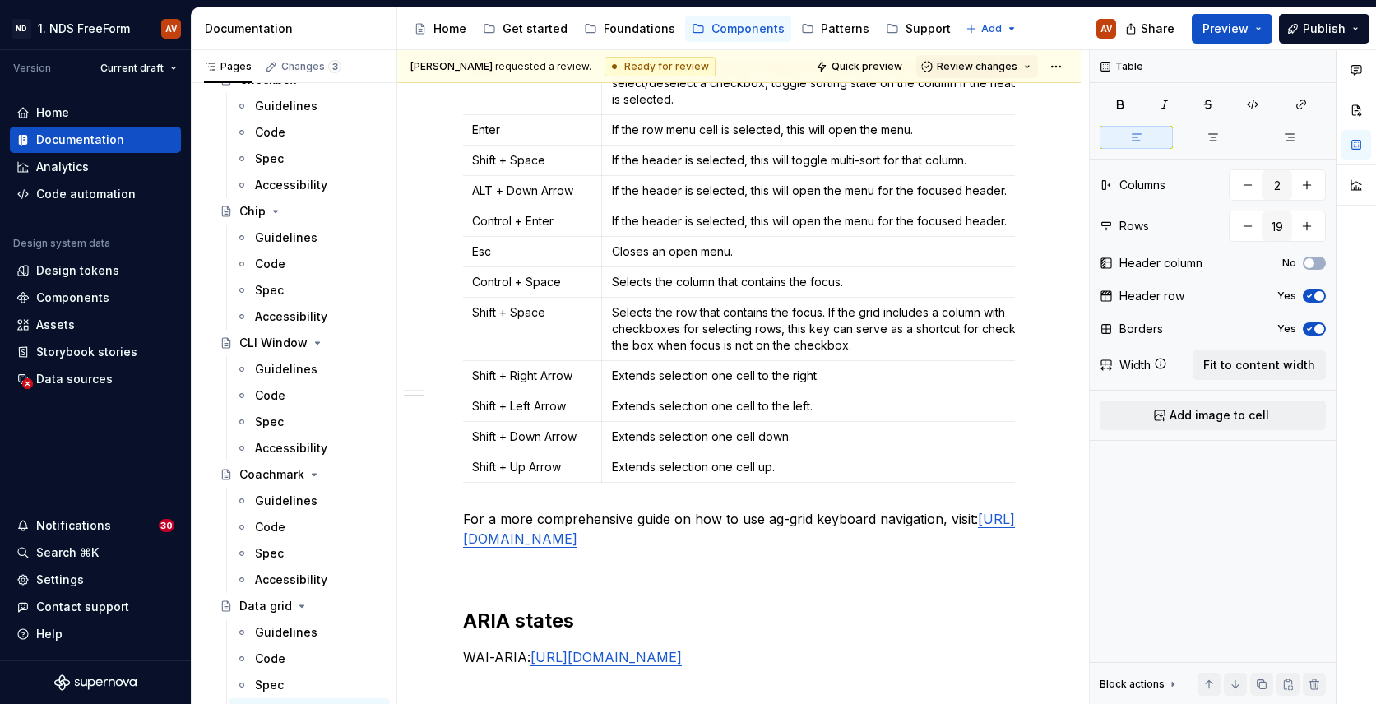
scroll to position [723, 0]
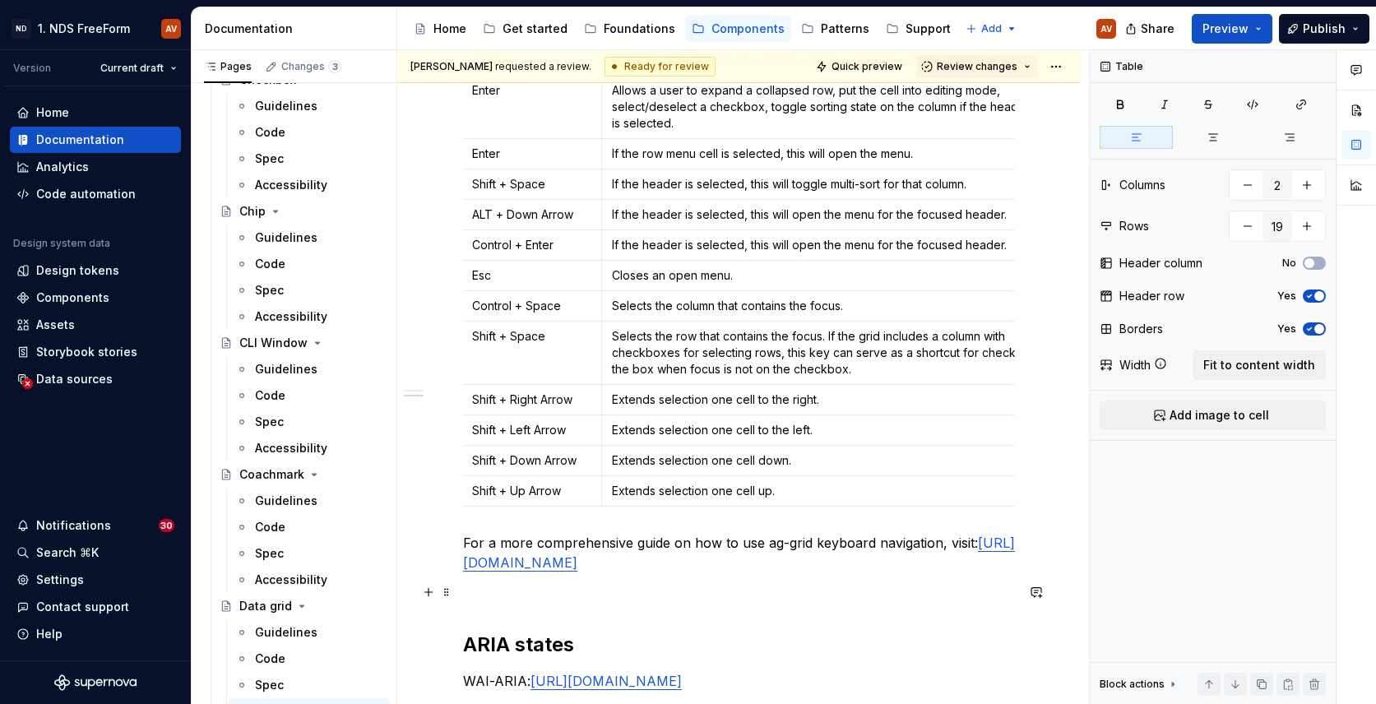
click at [496, 588] on p at bounding box center [739, 593] width 552 height 20
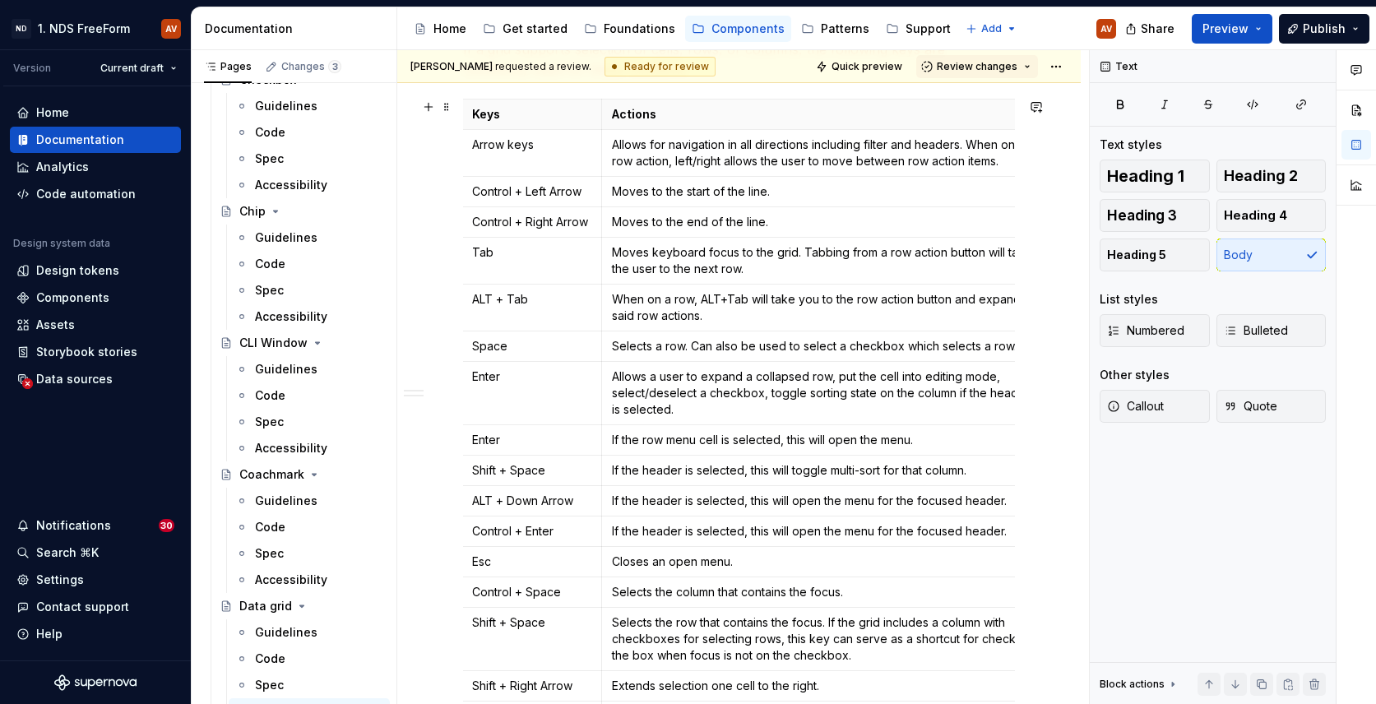
scroll to position [443, 0]
